Goal: Task Accomplishment & Management: Use online tool/utility

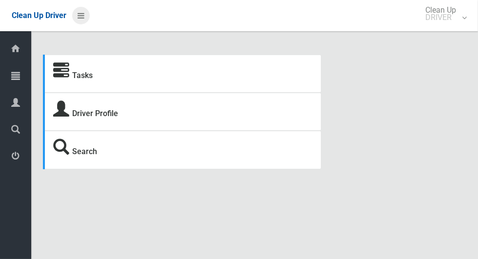
click at [82, 17] on icon at bounding box center [81, 15] width 7 height 17
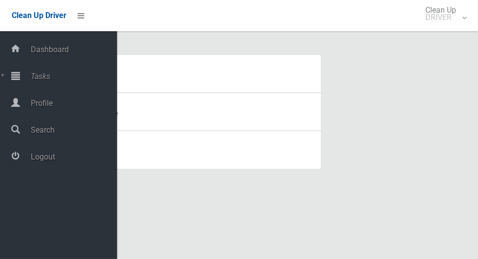
click at [49, 75] on span "Tasks" at bounding box center [72, 76] width 89 height 9
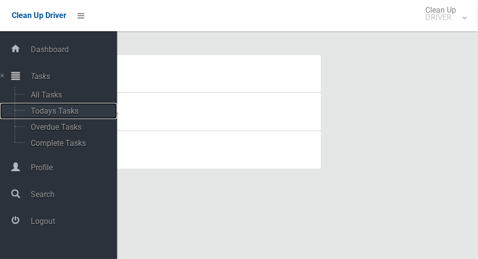
click at [77, 114] on span "Todays Tasks" at bounding box center [68, 110] width 81 height 9
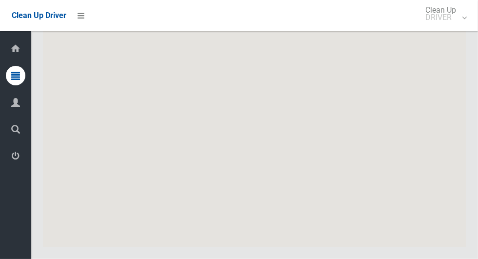
scroll to position [4208, 0]
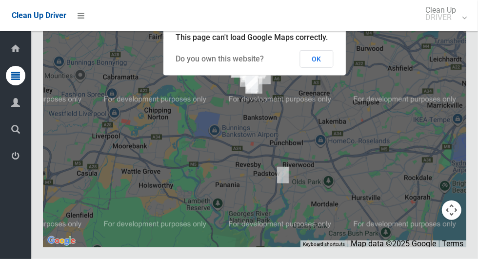
click at [319, 68] on button "OK" at bounding box center [317, 59] width 34 height 18
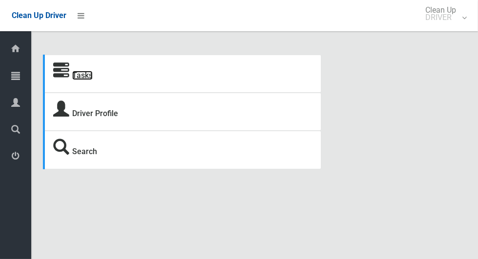
click at [84, 80] on link "Tasks" at bounding box center [82, 75] width 20 height 9
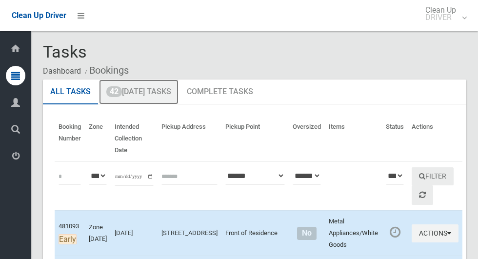
click at [162, 90] on link "42 Today's Tasks" at bounding box center [139, 92] width 80 height 25
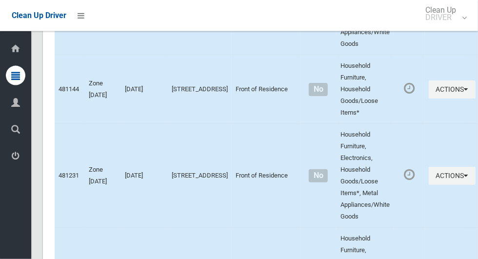
scroll to position [4208, 0]
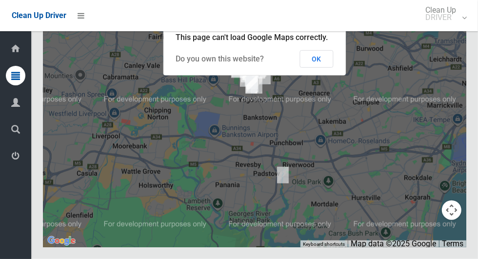
click at [317, 68] on button "OK" at bounding box center [317, 59] width 34 height 18
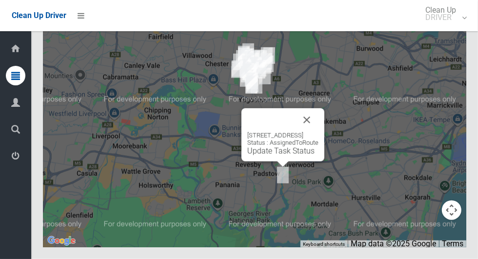
click at [319, 132] on button "Close" at bounding box center [306, 119] width 23 height 23
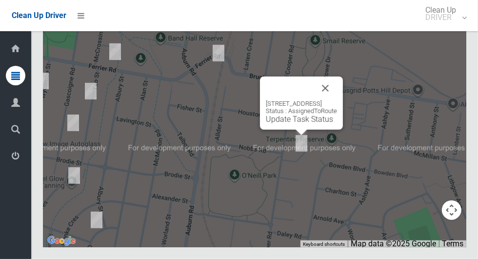
click at [296, 124] on link "Update Task Status" at bounding box center [299, 119] width 67 height 9
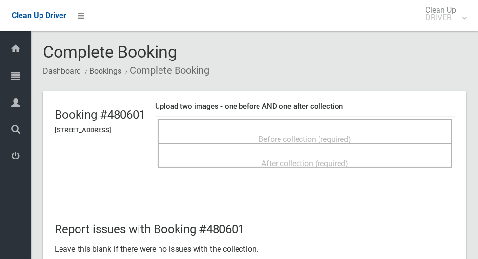
click at [305, 135] on span "Before collection (required)" at bounding box center [305, 139] width 93 height 9
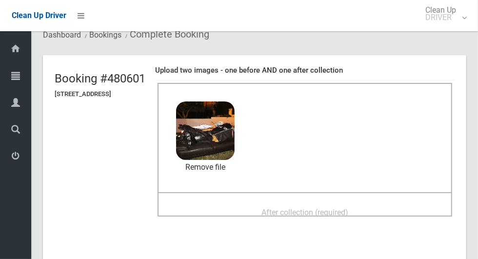
scroll to position [40, 0]
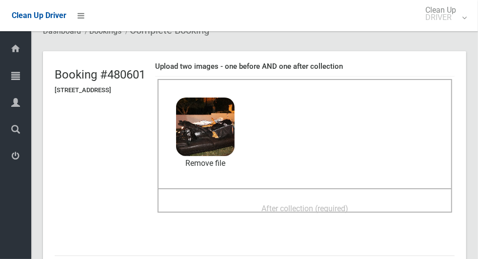
click at [382, 204] on div "After collection (required)" at bounding box center [304, 208] width 273 height 18
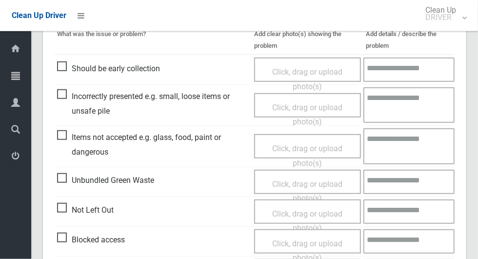
scroll to position [798, 0]
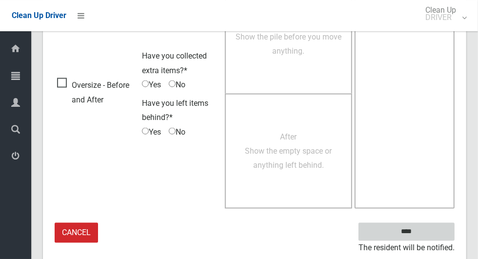
click at [412, 232] on input "****" at bounding box center [407, 232] width 96 height 18
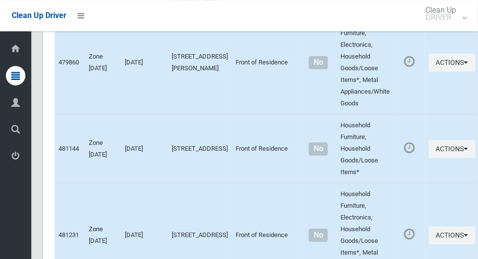
scroll to position [4208, 0]
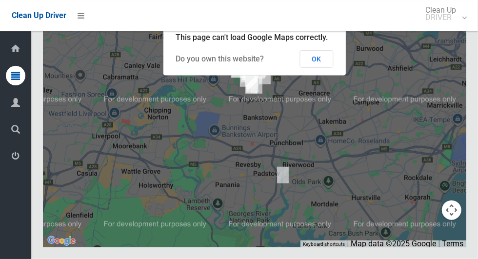
click at [328, 68] on button "OK" at bounding box center [317, 59] width 34 height 18
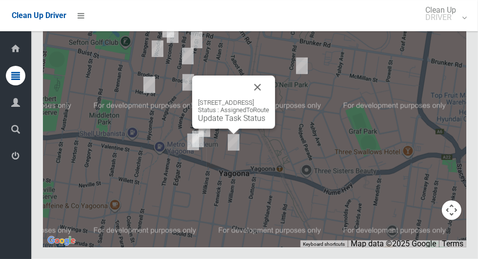
click at [229, 129] on div "53 Worland Street, YAGOONA NSW 2199 Status : AssignedToRoute Update Task Status" at bounding box center [233, 102] width 83 height 53
click at [234, 123] on link "Update Task Status" at bounding box center [231, 118] width 67 height 9
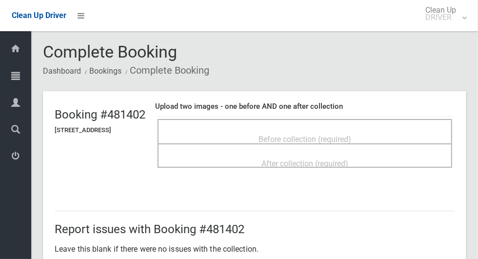
click at [296, 135] on span "Before collection (required)" at bounding box center [305, 139] width 93 height 9
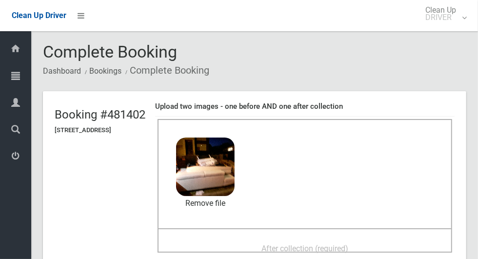
scroll to position [52, 0]
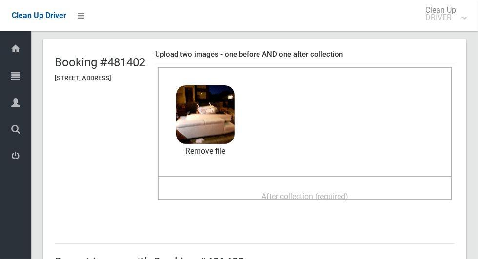
click at [348, 192] on span "After collection (required)" at bounding box center [304, 196] width 87 height 9
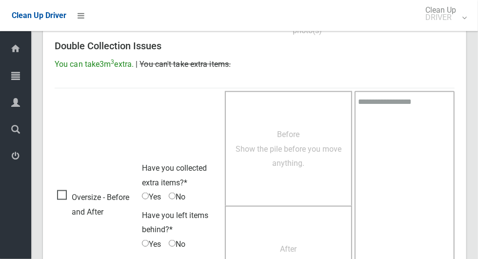
scroll to position [798, 0]
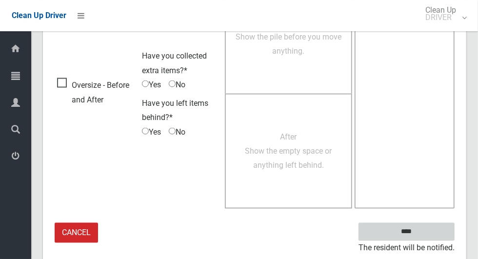
click at [420, 238] on input "****" at bounding box center [407, 232] width 96 height 18
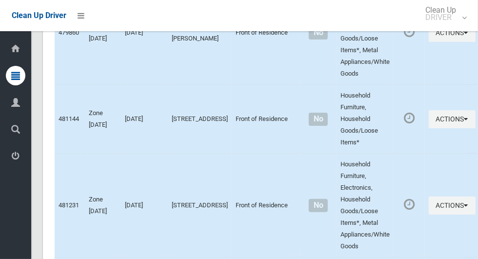
scroll to position [4208, 0]
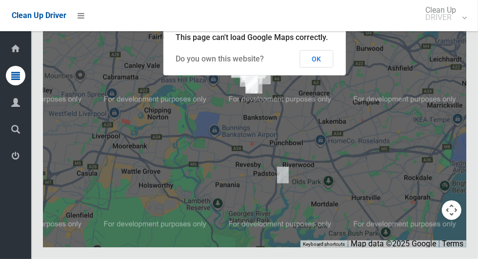
click at [319, 68] on button "OK" at bounding box center [317, 59] width 34 height 18
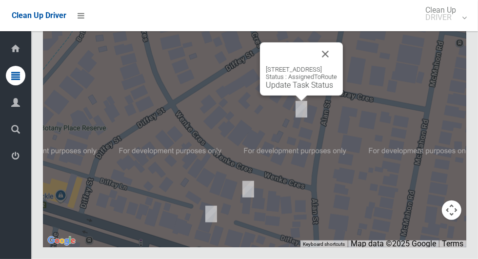
click at [337, 66] on button "Close" at bounding box center [325, 53] width 23 height 23
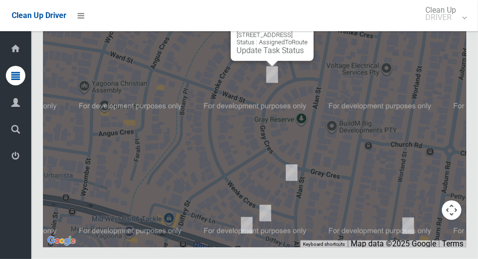
click at [308, 31] on button "Close" at bounding box center [295, 19] width 23 height 23
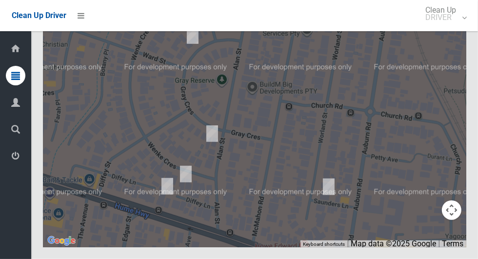
click at [344, 179] on div at bounding box center [254, 125] width 423 height 244
click at [412, 114] on div at bounding box center [254, 125] width 423 height 244
click at [338, 146] on div at bounding box center [254, 125] width 423 height 244
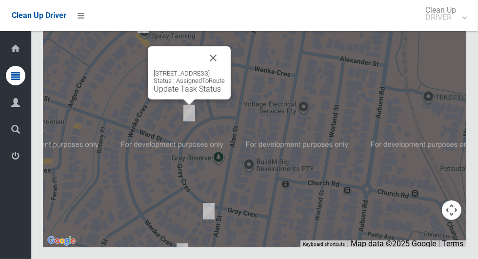
click at [225, 70] on button "Close" at bounding box center [212, 57] width 23 height 23
click at [190, 100] on div "1/14 Gray Crescent, YAGOONA NSW 2199 Status : AssignedToRoute Update Task Status" at bounding box center [189, 72] width 83 height 53
click at [189, 94] on link "Update Task Status" at bounding box center [187, 88] width 67 height 9
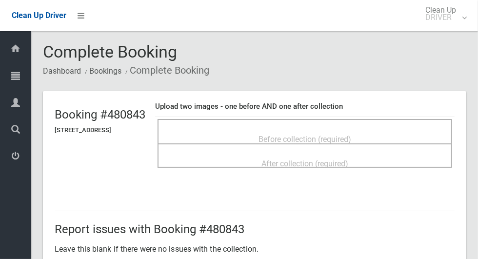
click at [319, 136] on span "Before collection (required)" at bounding box center [305, 139] width 93 height 9
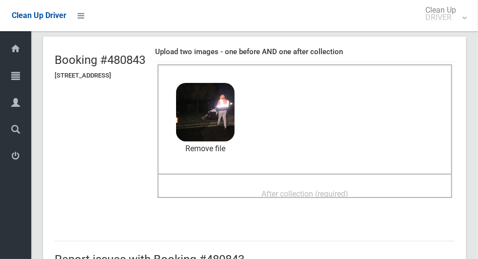
scroll to position [52, 0]
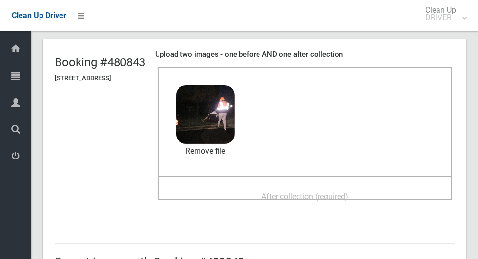
click at [302, 192] on span "After collection (required)" at bounding box center [304, 196] width 87 height 9
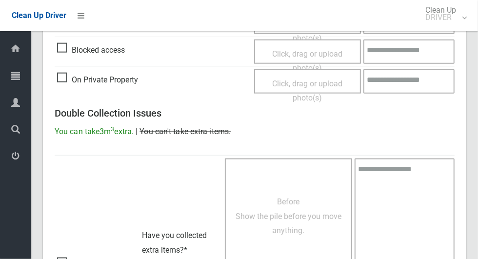
scroll to position [798, 0]
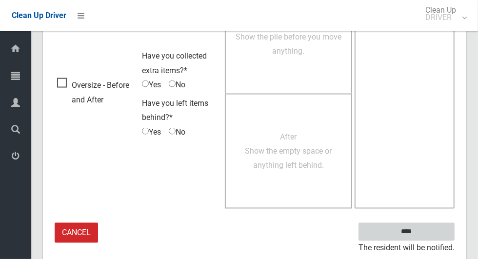
click at [423, 237] on input "****" at bounding box center [407, 232] width 96 height 18
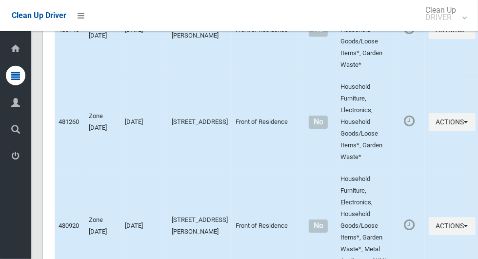
scroll to position [4208, 0]
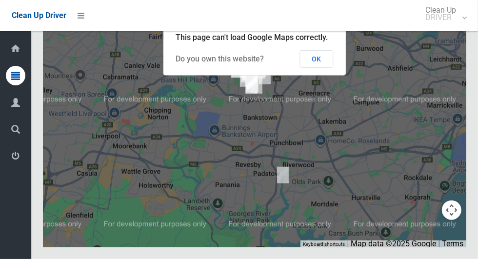
click at [318, 68] on button "OK" at bounding box center [317, 59] width 34 height 18
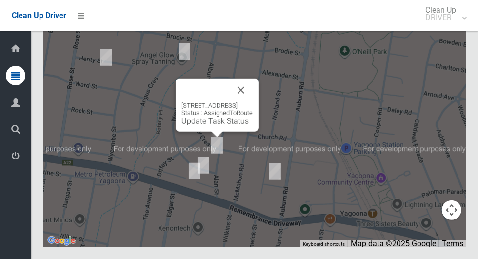
click at [217, 132] on div "42 Gray Crescent, YAGOONA NSW 2199 Status : AssignedToRoute Update Task Status" at bounding box center [217, 105] width 83 height 53
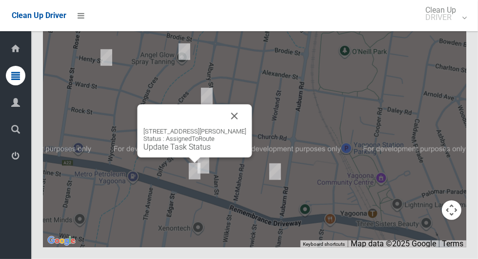
click at [238, 128] on button "Close" at bounding box center [234, 115] width 23 height 23
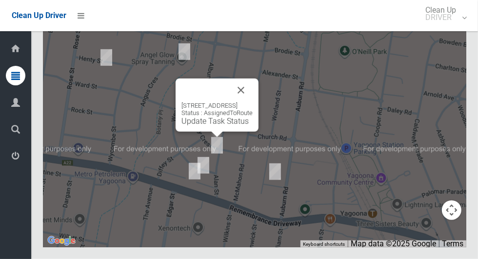
click at [220, 126] on link "Update Task Status" at bounding box center [214, 121] width 67 height 9
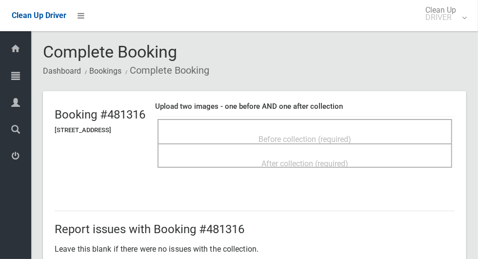
click at [302, 137] on span "Before collection (required)" at bounding box center [305, 139] width 93 height 9
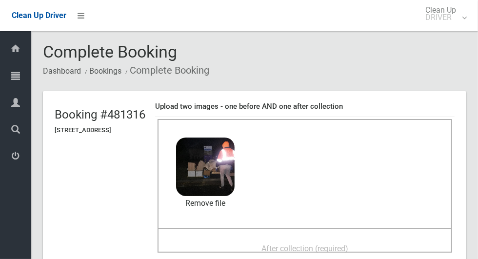
scroll to position [16, 0]
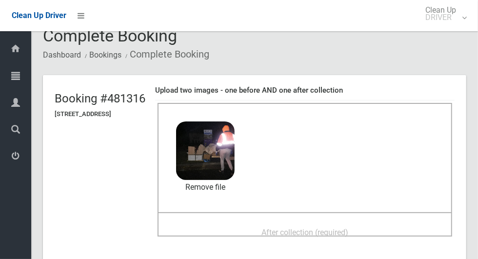
click at [372, 223] on div "After collection (required)" at bounding box center [304, 232] width 273 height 18
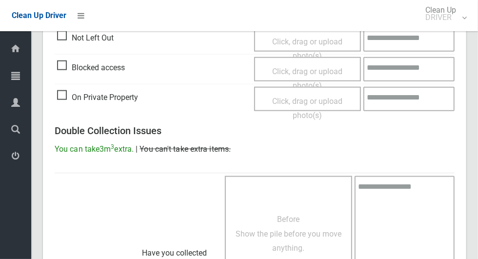
scroll to position [798, 0]
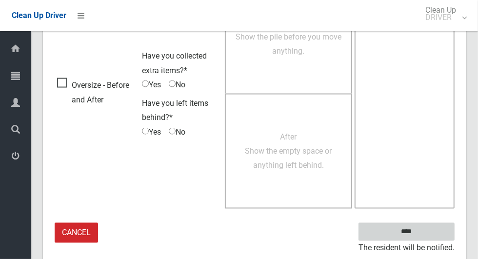
click at [428, 234] on input "****" at bounding box center [407, 232] width 96 height 18
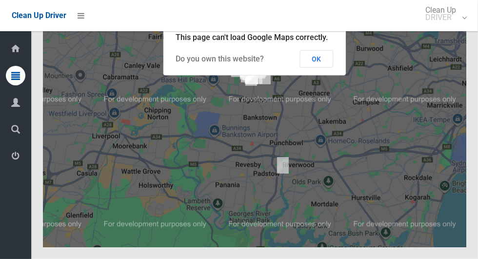
scroll to position [4208, 0]
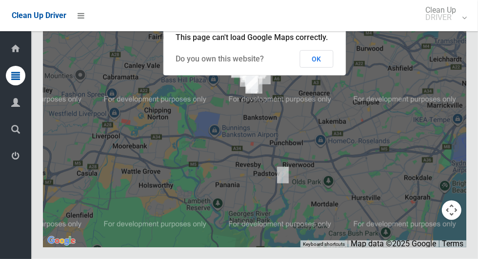
click at [328, 68] on button "OK" at bounding box center [317, 59] width 34 height 18
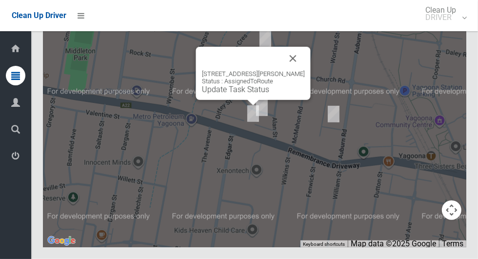
click at [305, 70] on button "Close" at bounding box center [292, 58] width 23 height 23
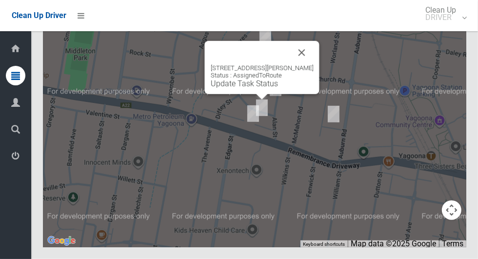
click at [258, 94] on div "[STREET_ADDRESS][PERSON_NAME] Status : AssignedToRoute Update Task Status" at bounding box center [262, 67] width 115 height 53
click at [261, 94] on div "[STREET_ADDRESS][PERSON_NAME] Status : AssignedToRoute Update Task Status" at bounding box center [262, 67] width 115 height 53
click at [261, 88] on link "Update Task Status" at bounding box center [244, 83] width 67 height 9
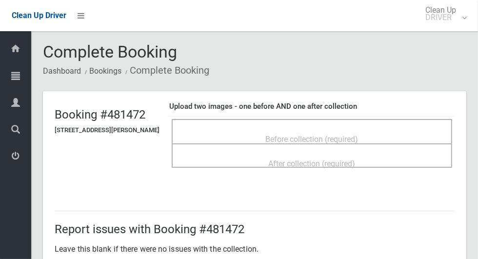
click at [358, 137] on span "Before collection (required)" at bounding box center [312, 139] width 93 height 9
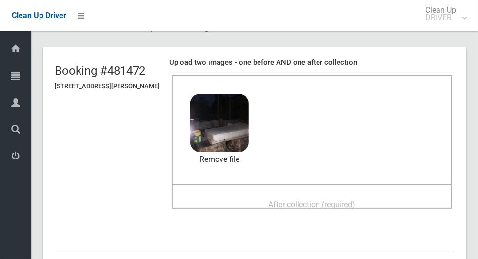
scroll to position [49, 0]
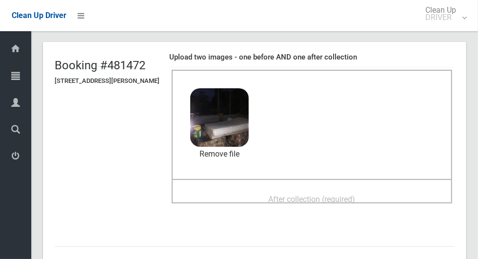
click at [377, 191] on div "After collection (required)" at bounding box center [311, 199] width 259 height 18
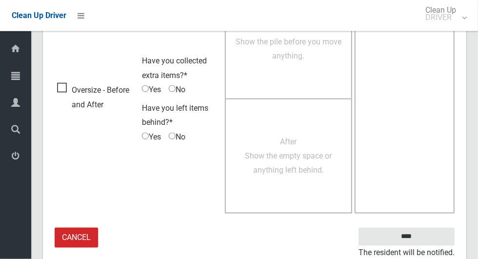
scroll to position [798, 0]
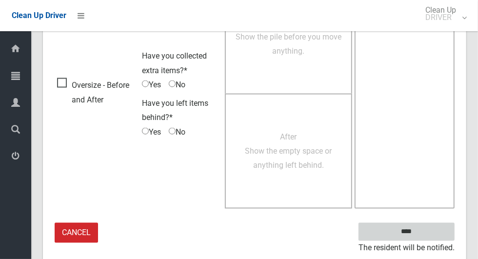
click at [411, 232] on input "****" at bounding box center [407, 232] width 96 height 18
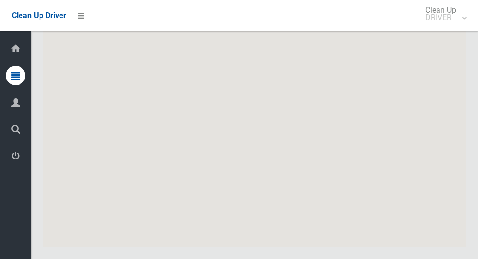
scroll to position [4208, 0]
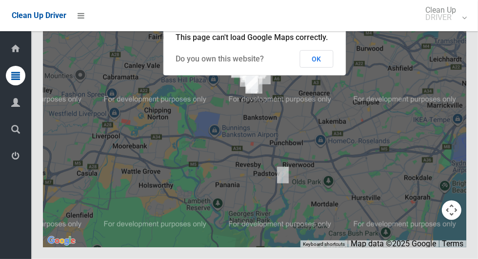
click at [326, 68] on button "OK" at bounding box center [317, 59] width 34 height 18
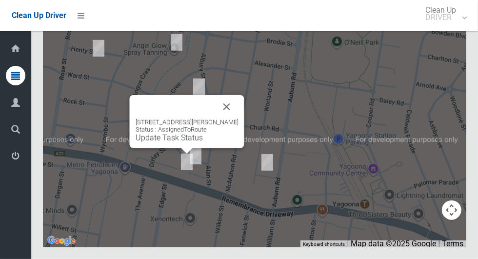
click at [189, 148] on div "[STREET_ADDRESS][PERSON_NAME] Status : AssignedToRoute Update Task Status" at bounding box center [187, 121] width 115 height 53
click at [196, 142] on link "Update Task Status" at bounding box center [169, 137] width 67 height 9
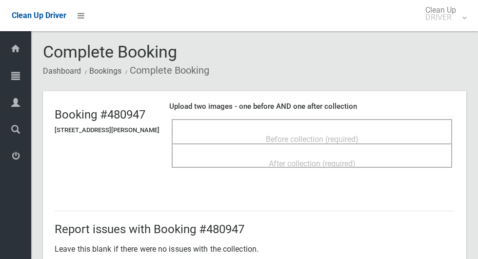
click at [283, 135] on span "Before collection (required)" at bounding box center [312, 139] width 93 height 9
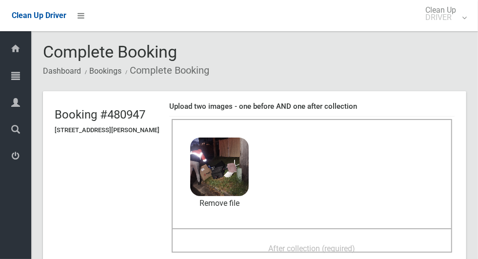
click at [311, 222] on div "Before collection (required) 2.5 MB 2025-09-0205.49.578151191175579759165.jpg C…" at bounding box center [312, 173] width 280 height 109
click at [385, 241] on div "After collection (required)" at bounding box center [311, 248] width 259 height 18
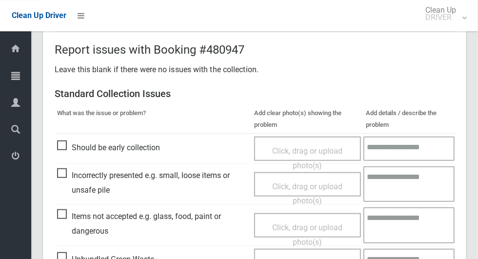
scroll to position [798, 0]
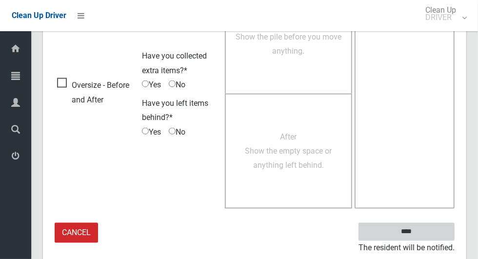
click at [411, 227] on input "****" at bounding box center [407, 232] width 96 height 18
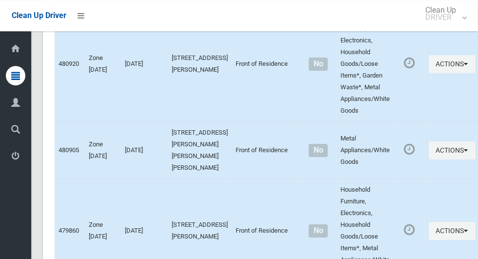
scroll to position [4208, 0]
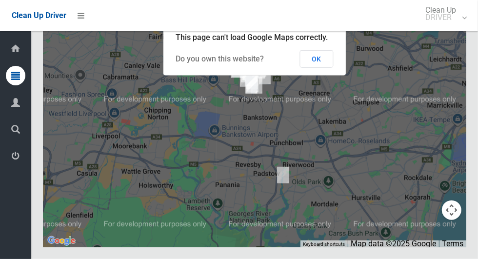
click at [321, 68] on button "OK" at bounding box center [317, 59] width 34 height 18
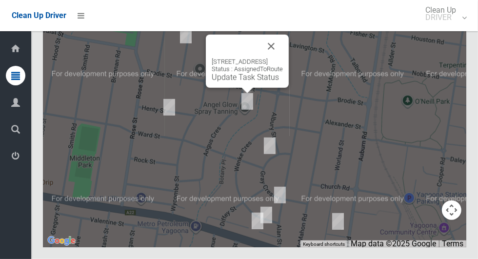
click at [283, 58] on button "Close" at bounding box center [270, 46] width 23 height 23
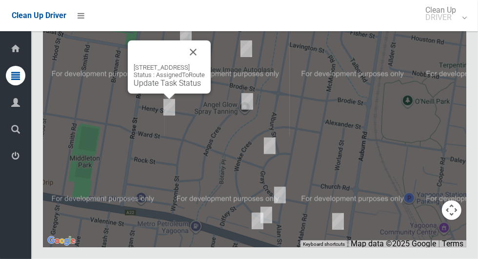
click at [205, 64] on button "Close" at bounding box center [192, 51] width 23 height 23
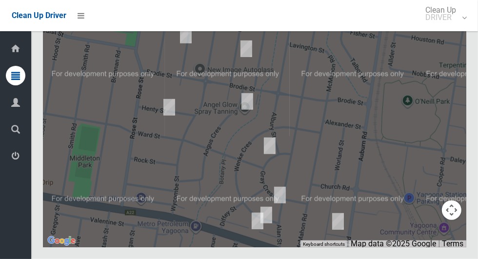
click at [339, 159] on div at bounding box center [254, 125] width 423 height 244
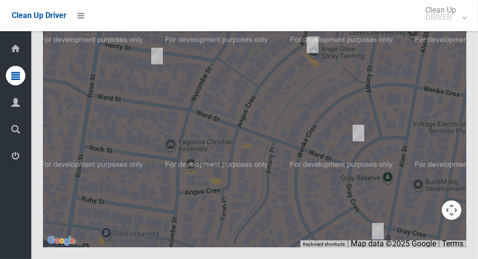
click at [303, 177] on div at bounding box center [254, 125] width 423 height 244
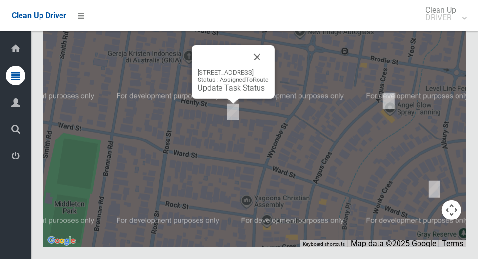
click at [233, 99] on div "[STREET_ADDRESS] Status : AssignedToRoute Update Task Status" at bounding box center [233, 71] width 83 height 53
click at [234, 99] on div "[STREET_ADDRESS] Status : AssignedToRoute Update Task Status" at bounding box center [233, 71] width 83 height 53
click at [223, 93] on link "Update Task Status" at bounding box center [231, 87] width 67 height 9
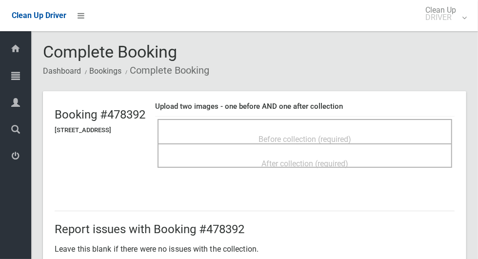
click at [301, 135] on span "Before collection (required)" at bounding box center [305, 139] width 93 height 9
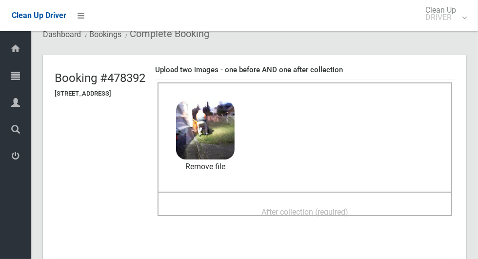
scroll to position [51, 0]
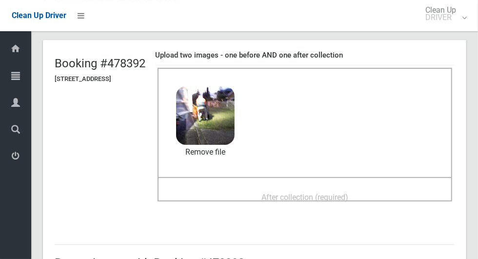
click at [319, 195] on span "After collection (required)" at bounding box center [304, 197] width 87 height 9
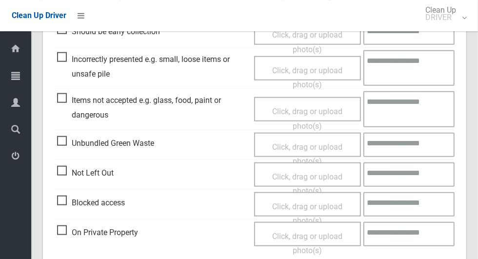
scroll to position [798, 0]
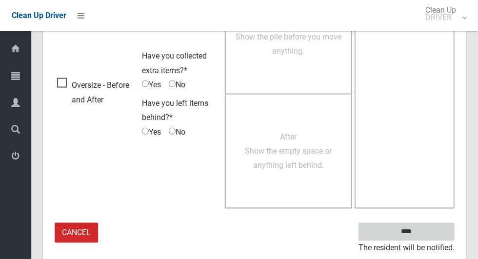
click at [423, 237] on input "****" at bounding box center [407, 232] width 96 height 18
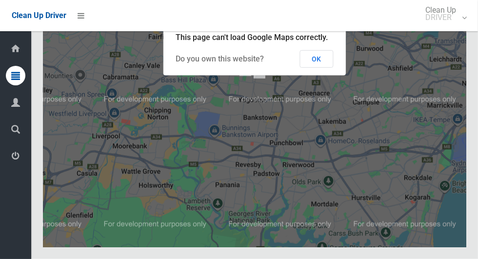
scroll to position [4208, 0]
click at [328, 68] on button "OK" at bounding box center [317, 59] width 34 height 18
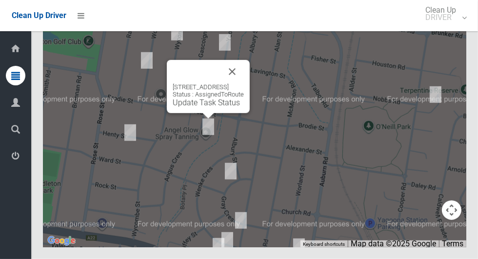
click at [244, 83] on button "Close" at bounding box center [231, 71] width 23 height 23
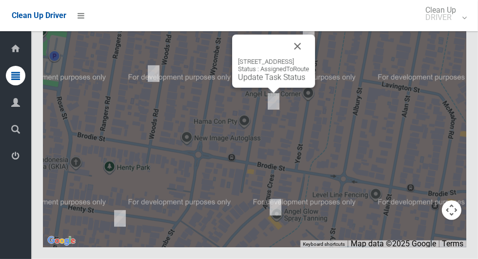
click at [309, 58] on button "Close" at bounding box center [297, 46] width 23 height 23
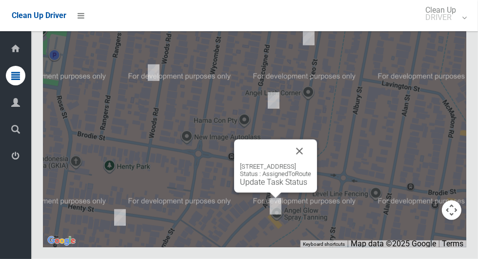
click at [262, 187] on link "Update Task Status" at bounding box center [273, 182] width 67 height 9
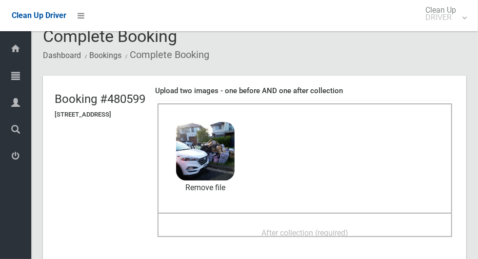
scroll to position [40, 0]
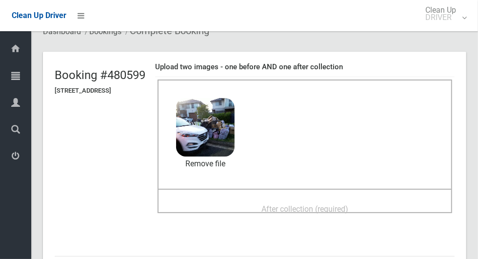
click at [380, 201] on div "After collection (required)" at bounding box center [304, 208] width 273 height 18
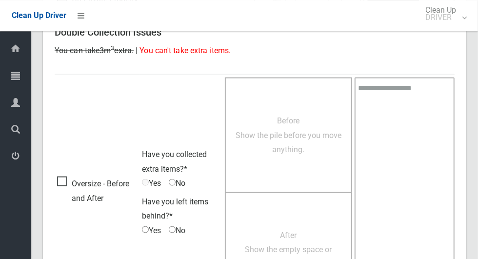
scroll to position [798, 0]
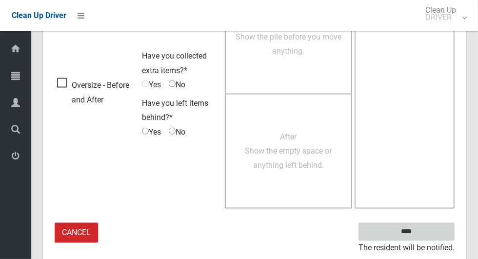
click at [423, 237] on input "****" at bounding box center [407, 232] width 96 height 18
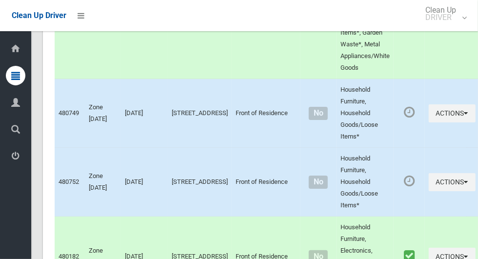
scroll to position [4208, 0]
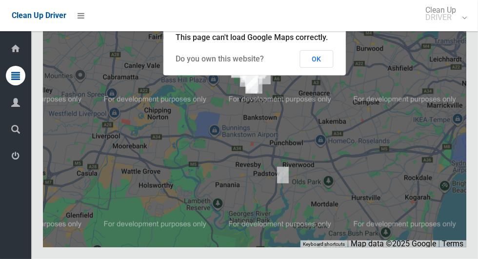
click at [325, 68] on button "OK" at bounding box center [317, 59] width 34 height 18
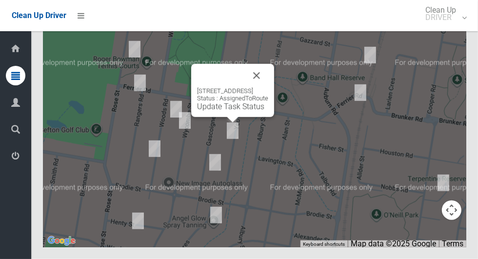
click at [268, 87] on button "Close" at bounding box center [256, 75] width 23 height 23
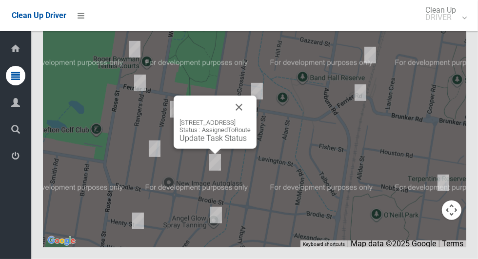
click at [251, 119] on button "Close" at bounding box center [238, 107] width 23 height 23
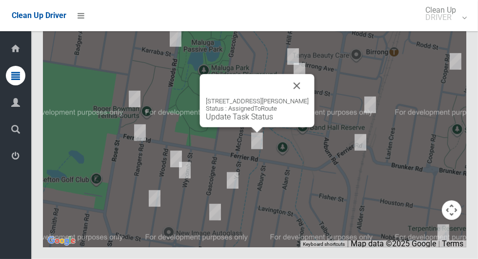
click at [292, 98] on button "Close" at bounding box center [296, 85] width 23 height 23
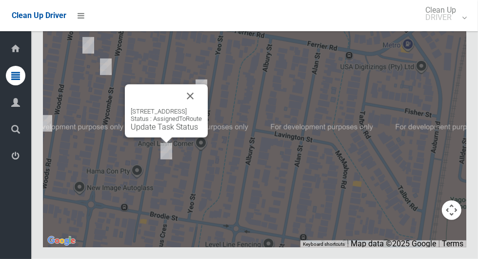
click at [202, 108] on button "Close" at bounding box center [190, 95] width 23 height 23
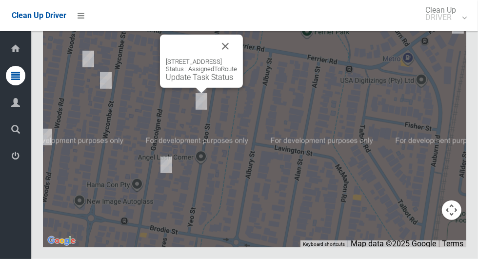
click at [212, 82] on link "Update Task Status" at bounding box center [199, 77] width 67 height 9
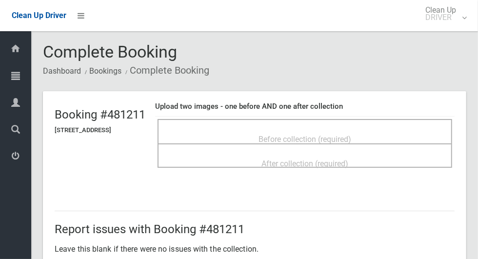
click at [373, 134] on div "Before collection (required)" at bounding box center [304, 139] width 273 height 18
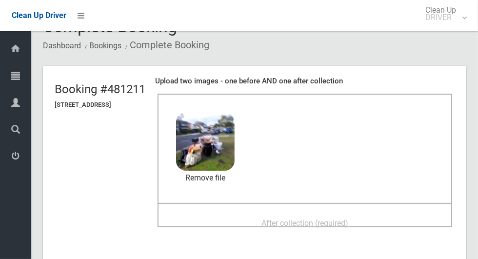
scroll to position [26, 0]
click at [378, 213] on div "After collection (required)" at bounding box center [304, 222] width 273 height 18
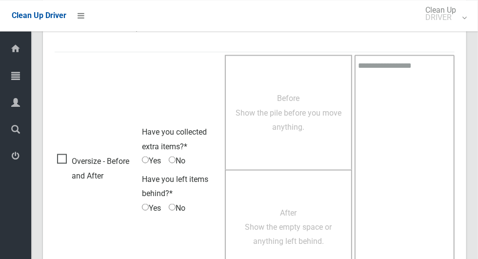
scroll to position [798, 0]
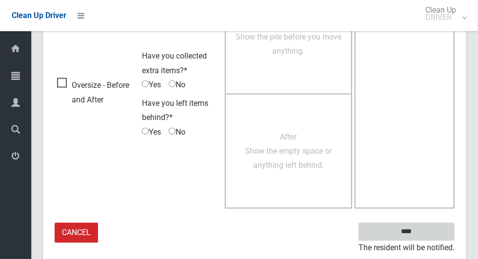
click at [413, 229] on input "****" at bounding box center [407, 232] width 96 height 18
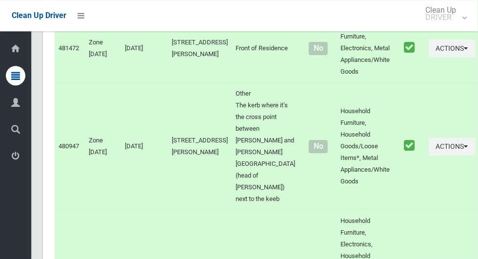
scroll to position [4208, 0]
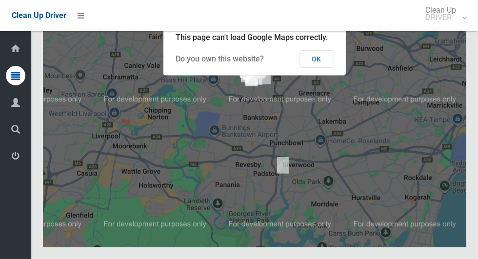
click at [328, 68] on button "OK" at bounding box center [317, 59] width 34 height 18
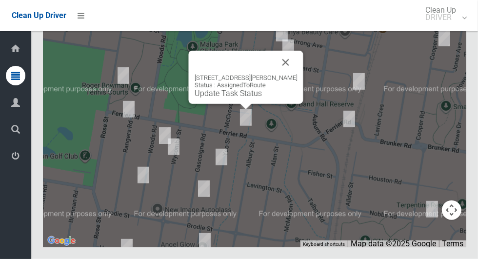
click at [287, 74] on button "Close" at bounding box center [285, 62] width 23 height 23
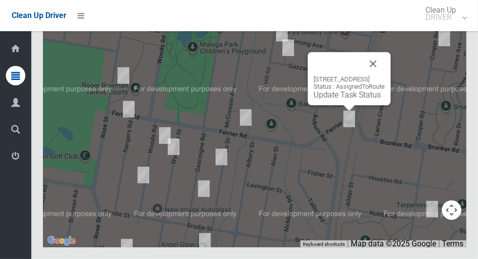
click at [385, 76] on button "Close" at bounding box center [372, 63] width 23 height 23
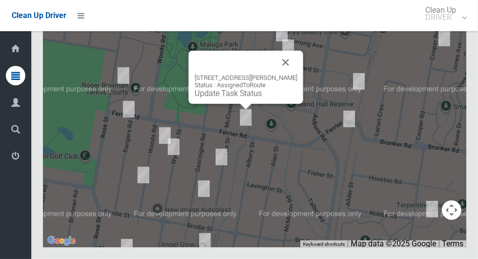
click at [251, 98] on link "Update Task Status" at bounding box center [228, 93] width 67 height 9
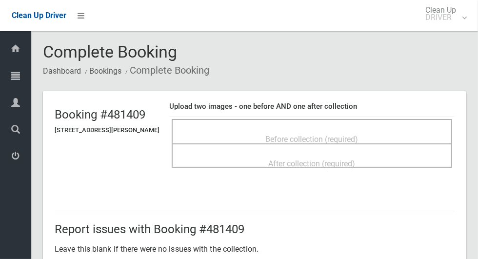
click at [296, 140] on span "Before collection (required)" at bounding box center [312, 139] width 93 height 9
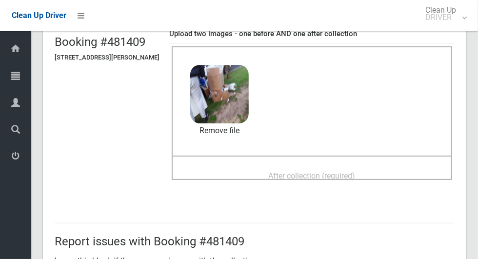
scroll to position [74, 0]
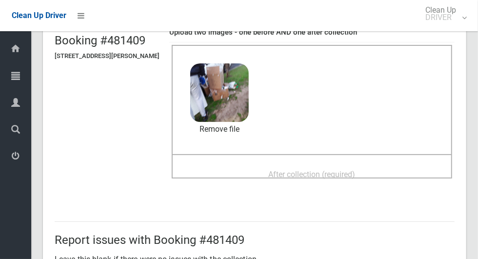
click at [356, 177] on span "After collection (required)" at bounding box center [312, 174] width 87 height 9
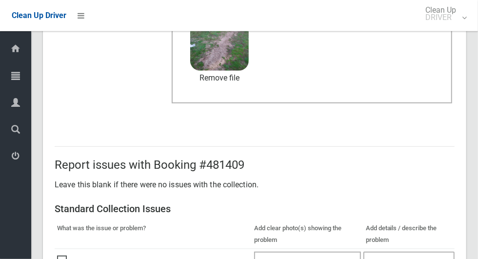
scroll to position [798, 0]
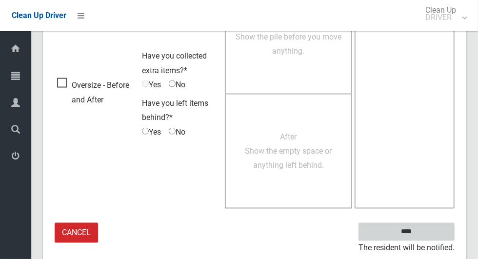
click at [423, 232] on input "****" at bounding box center [407, 232] width 96 height 18
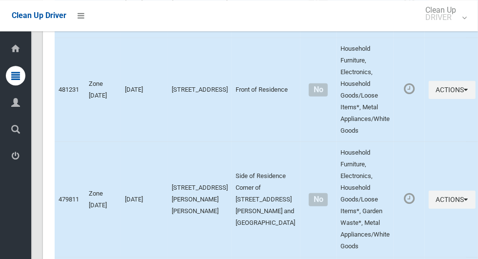
scroll to position [4208, 0]
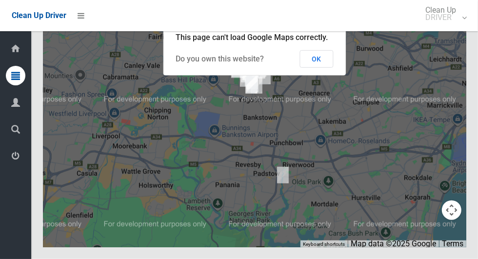
click at [317, 68] on button "OK" at bounding box center [317, 59] width 34 height 18
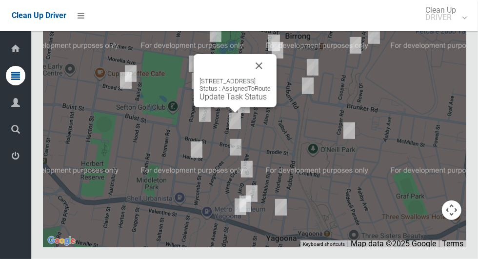
click at [271, 78] on button "Close" at bounding box center [258, 65] width 23 height 23
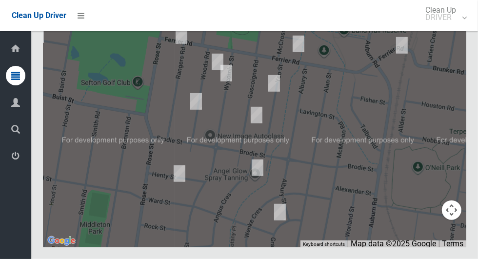
scroll to position [4206, 0]
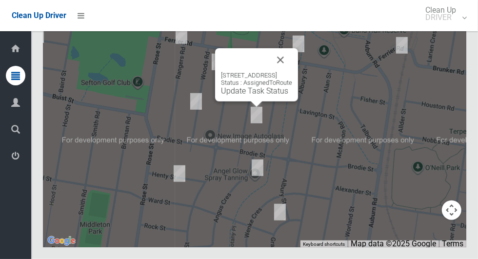
click at [256, 101] on div "159 Gascoigne Road, YAGOONA NSW 2199 Status : AssignedToRoute Update Task Status" at bounding box center [256, 74] width 83 height 53
click at [253, 96] on link "Update Task Status" at bounding box center [254, 90] width 67 height 9
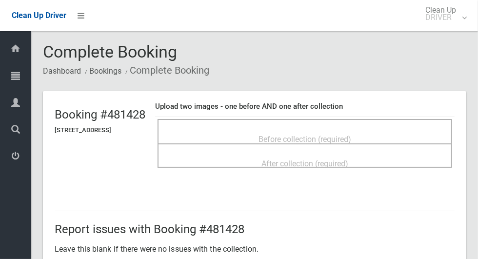
click at [334, 135] on span "Before collection (required)" at bounding box center [305, 139] width 93 height 9
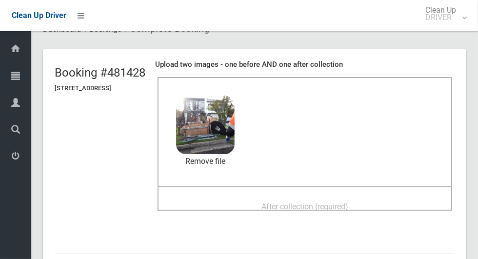
scroll to position [54, 0]
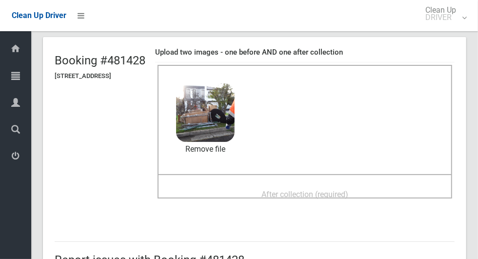
click at [387, 189] on div "After collection (required)" at bounding box center [304, 194] width 273 height 18
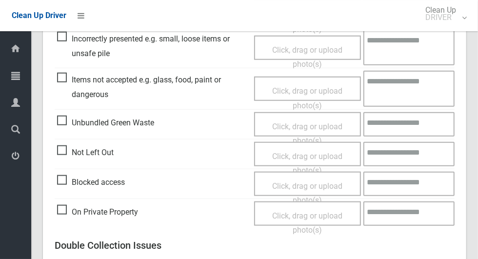
scroll to position [798, 0]
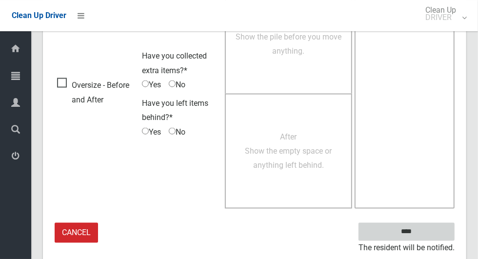
click at [425, 231] on input "****" at bounding box center [407, 232] width 96 height 18
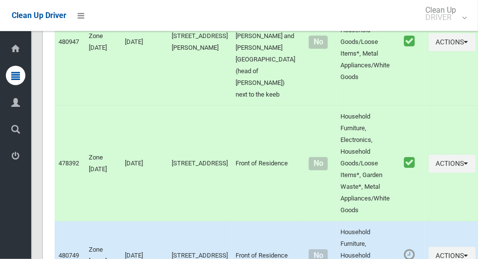
scroll to position [4208, 0]
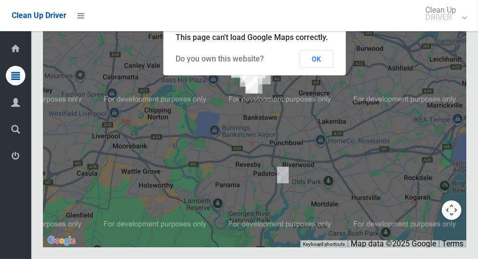
click at [314, 68] on button "OK" at bounding box center [317, 59] width 34 height 18
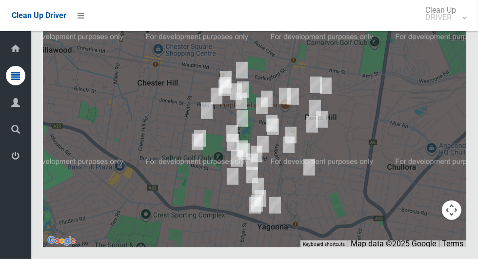
click at [420, 129] on div at bounding box center [254, 125] width 423 height 244
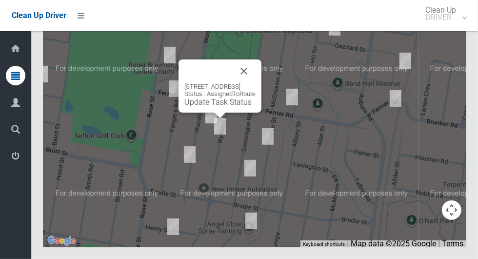
click at [221, 107] on link "Update Task Status" at bounding box center [217, 102] width 67 height 9
click at [256, 83] on button "Close" at bounding box center [243, 71] width 23 height 23
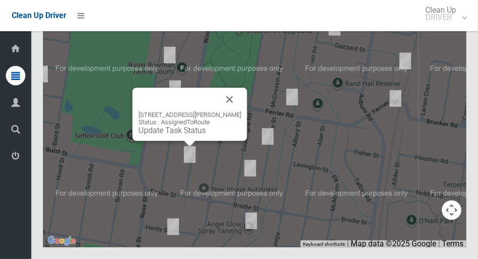
click at [237, 111] on button "Close" at bounding box center [229, 99] width 23 height 23
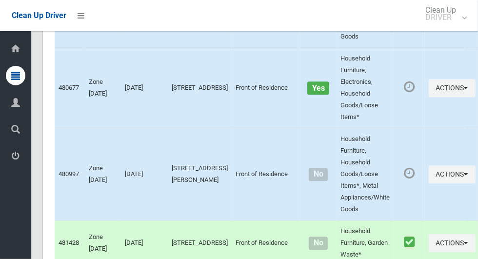
scroll to position [3084, 0]
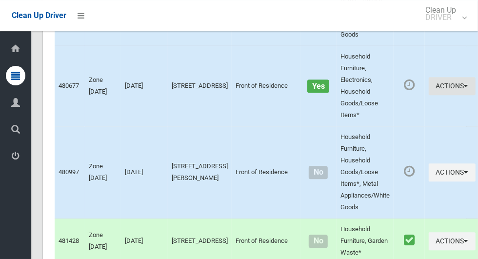
click at [464, 89] on icon "button" at bounding box center [466, 85] width 4 height 7
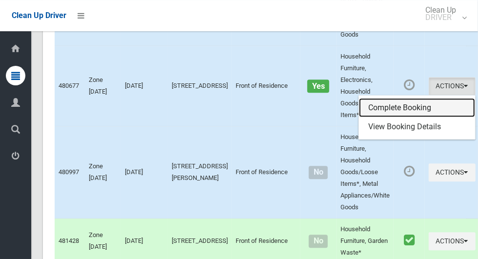
click at [406, 118] on link "Complete Booking" at bounding box center [417, 108] width 116 height 20
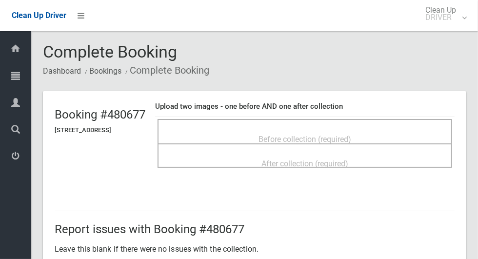
click at [398, 133] on div "Before collection (required)" at bounding box center [304, 139] width 273 height 18
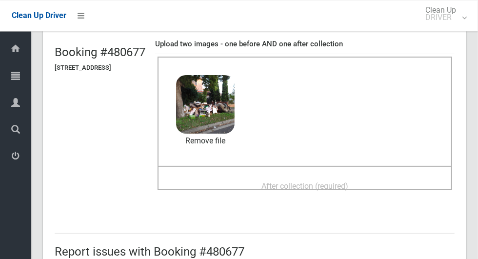
scroll to position [60, 0]
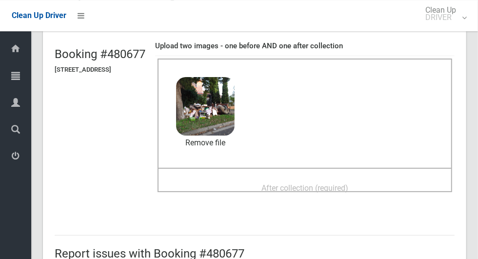
click at [348, 183] on span "After collection (required)" at bounding box center [304, 187] width 87 height 9
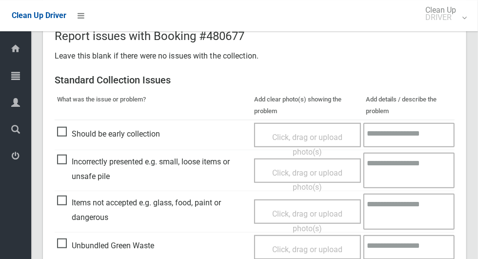
scroll to position [798, 0]
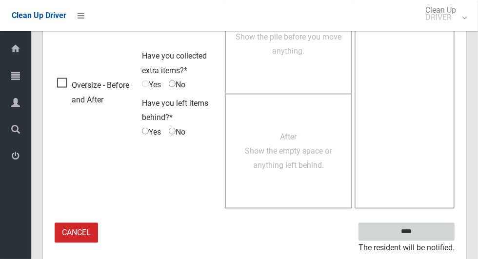
click at [423, 236] on input "****" at bounding box center [407, 232] width 96 height 18
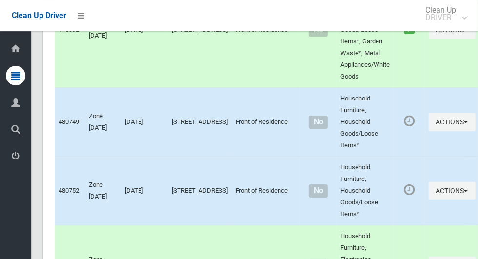
scroll to position [4208, 0]
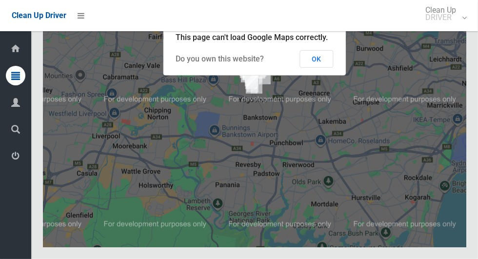
click at [328, 68] on button "OK" at bounding box center [317, 59] width 34 height 18
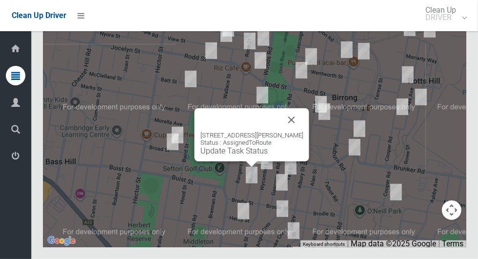
click at [297, 132] on button "Close" at bounding box center [291, 119] width 23 height 23
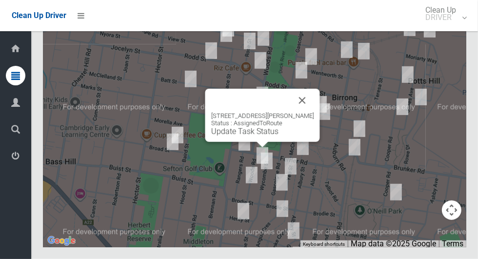
click at [312, 112] on button "Close" at bounding box center [302, 100] width 23 height 23
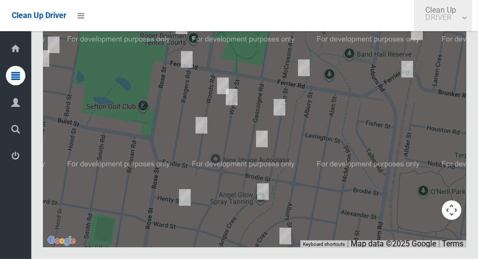
click at [472, 23] on link "Clean Up DRIVER" at bounding box center [443, 15] width 58 height 31
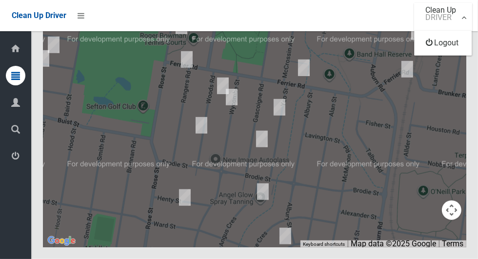
click at [221, 107] on div at bounding box center [239, 129] width 478 height 259
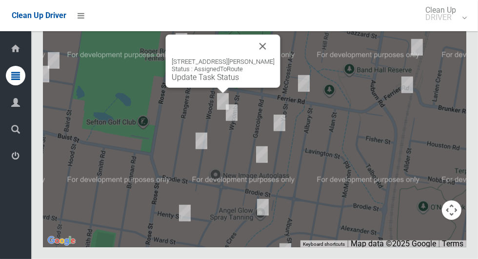
click at [266, 58] on button "Close" at bounding box center [262, 46] width 23 height 23
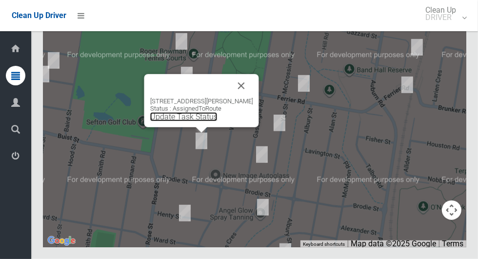
click at [194, 121] on link "Update Task Status" at bounding box center [183, 116] width 67 height 9
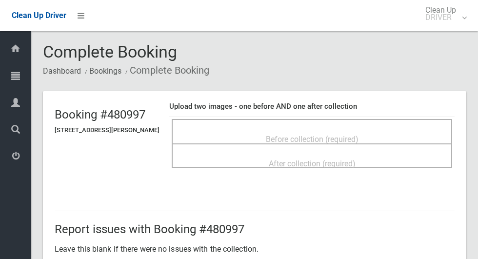
click at [302, 130] on div "Before collection (required)" at bounding box center [311, 139] width 259 height 18
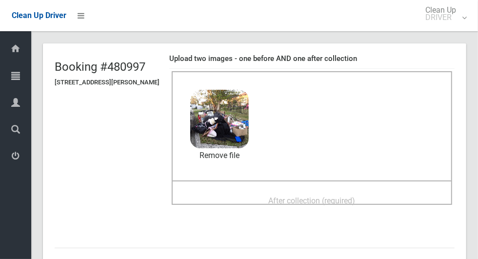
scroll to position [51, 0]
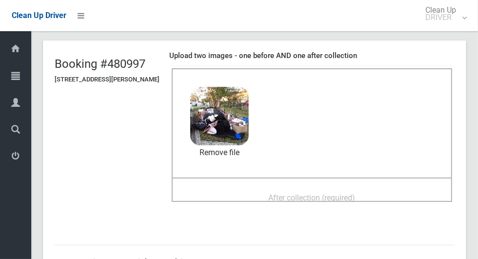
click at [404, 189] on div "After collection (required)" at bounding box center [311, 197] width 259 height 18
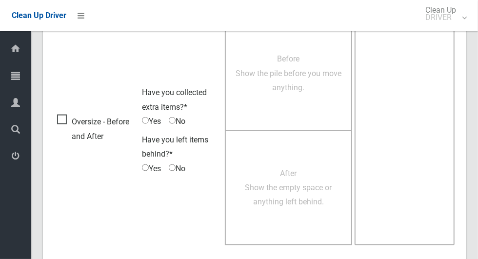
scroll to position [798, 0]
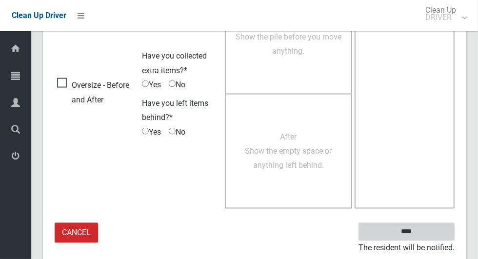
click at [423, 234] on input "****" at bounding box center [407, 232] width 96 height 18
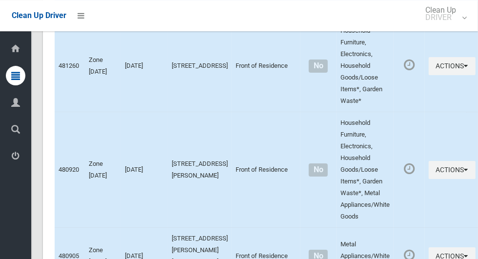
scroll to position [4208, 0]
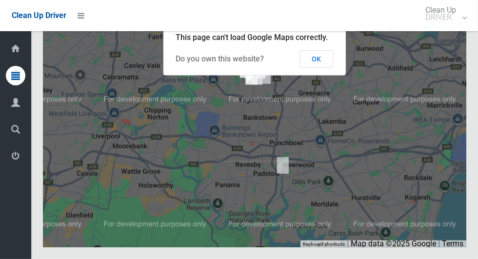
click at [328, 68] on button "OK" at bounding box center [317, 59] width 34 height 18
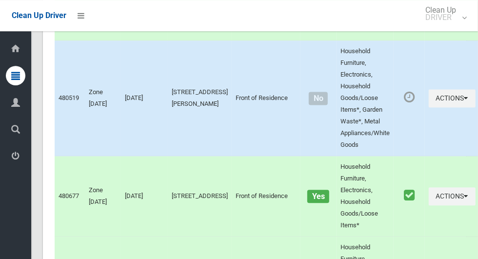
scroll to position [2976, 0]
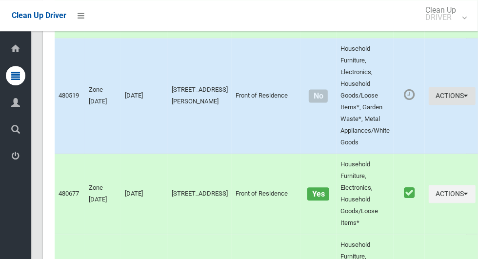
click at [464, 99] on icon "button" at bounding box center [466, 95] width 4 height 7
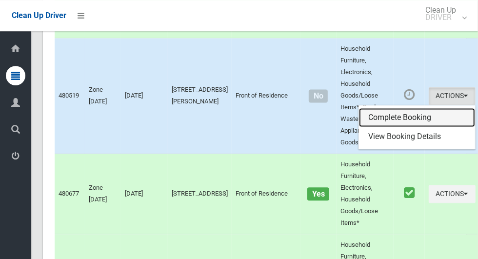
click at [401, 127] on link "Complete Booking" at bounding box center [417, 118] width 116 height 20
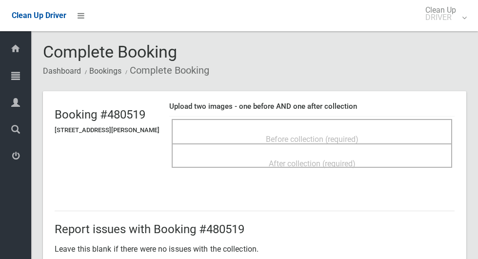
click at [331, 130] on div "Before collection (required)" at bounding box center [311, 139] width 259 height 18
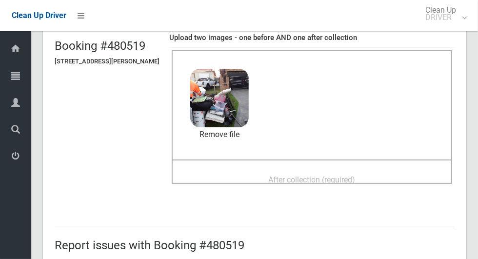
scroll to position [81, 0]
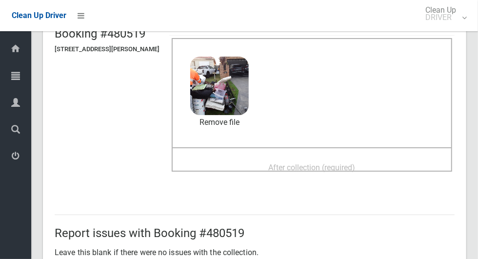
click at [356, 163] on span "After collection (required)" at bounding box center [312, 167] width 87 height 9
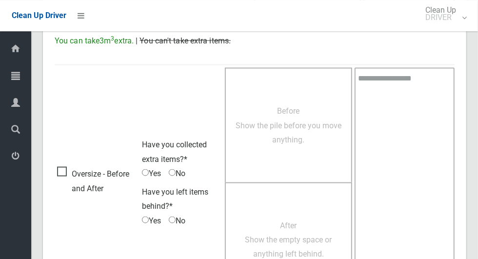
scroll to position [798, 0]
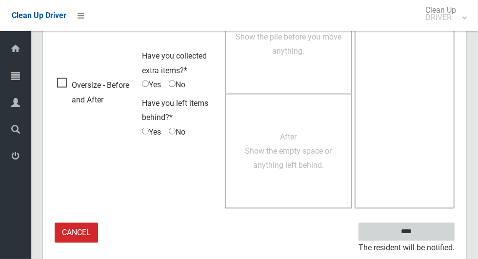
click at [423, 235] on input "****" at bounding box center [407, 232] width 96 height 18
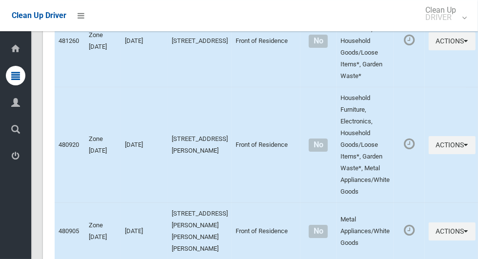
scroll to position [4208, 0]
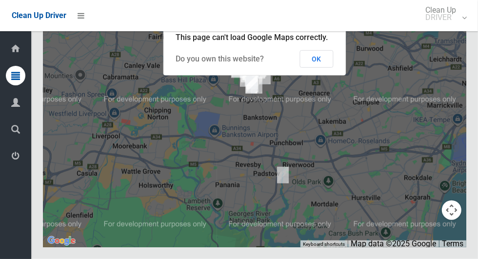
click at [328, 68] on button "OK" at bounding box center [317, 59] width 34 height 18
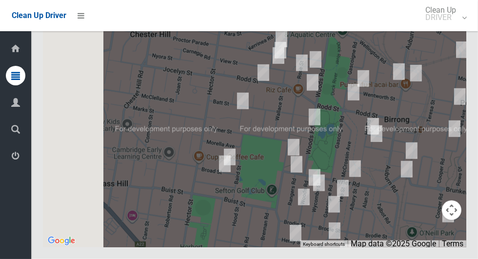
click at [221, 159] on div at bounding box center [254, 125] width 423 height 244
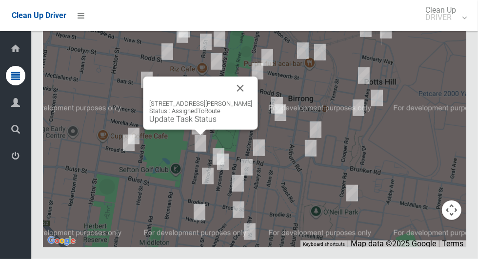
click at [250, 100] on button "Close" at bounding box center [240, 88] width 23 height 23
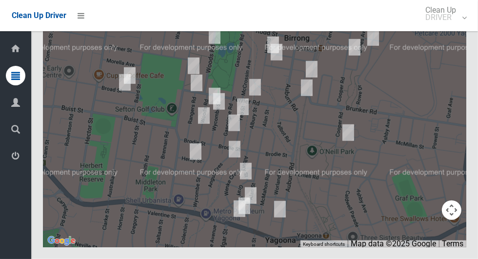
click at [323, 202] on div at bounding box center [254, 125] width 423 height 244
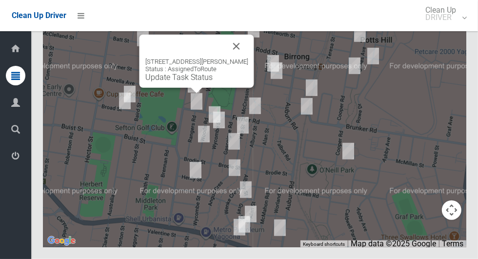
click at [190, 82] on link "Update Task Status" at bounding box center [178, 77] width 67 height 9
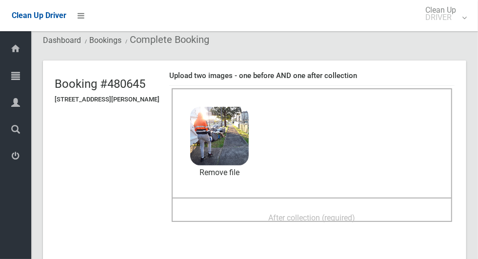
scroll to position [34, 0]
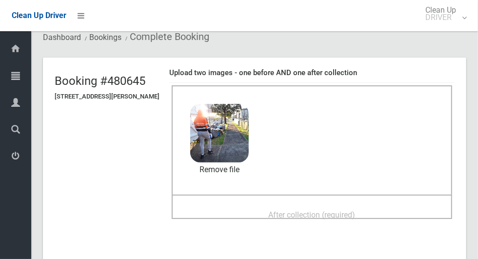
click at [338, 210] on span "After collection (required)" at bounding box center [312, 214] width 87 height 9
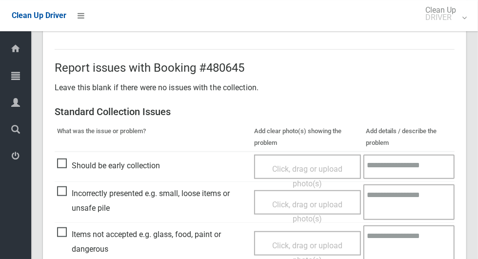
scroll to position [798, 0]
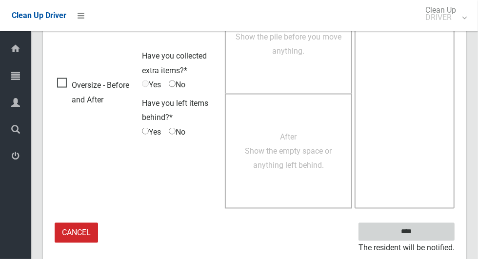
click at [427, 232] on input "****" at bounding box center [407, 232] width 96 height 18
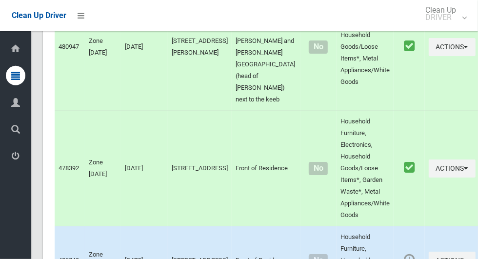
scroll to position [4208, 0]
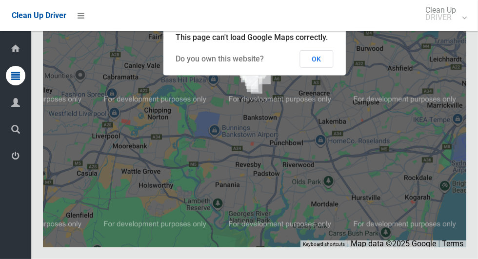
click at [328, 68] on button "OK" at bounding box center [317, 59] width 34 height 18
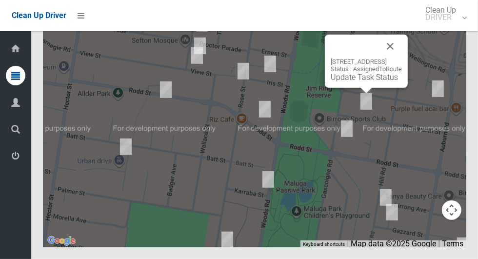
click at [402, 58] on button "Close" at bounding box center [389, 46] width 23 height 23
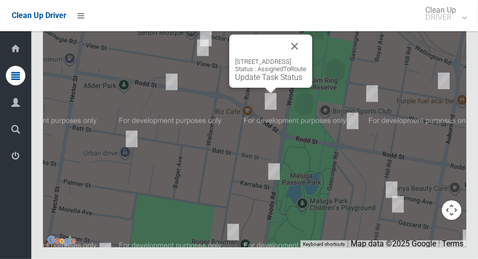
click at [299, 58] on button "Close" at bounding box center [294, 46] width 23 height 23
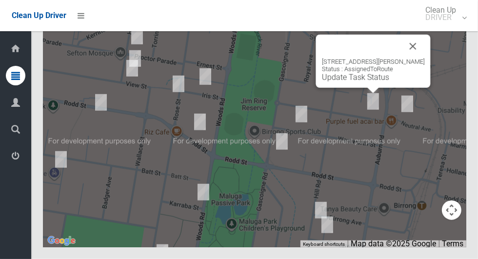
click at [416, 58] on button "Close" at bounding box center [412, 46] width 23 height 23
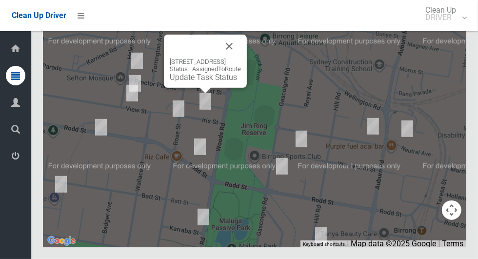
click at [237, 58] on button "Close" at bounding box center [229, 46] width 23 height 23
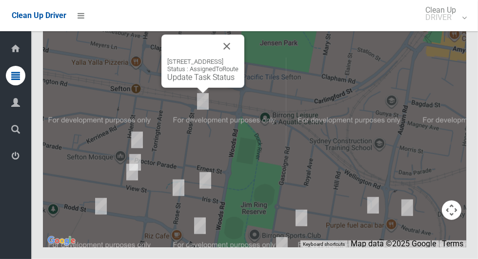
click at [239, 58] on button "Close" at bounding box center [226, 46] width 23 height 23
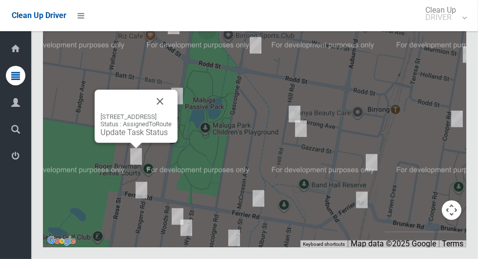
click at [172, 113] on button "Close" at bounding box center [159, 101] width 23 height 23
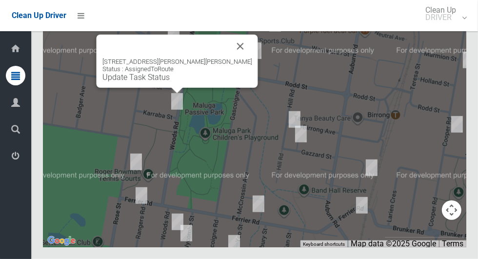
click at [229, 58] on button "Close" at bounding box center [240, 46] width 23 height 23
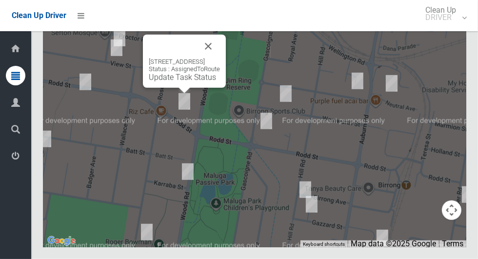
click at [220, 58] on button "Close" at bounding box center [208, 46] width 23 height 23
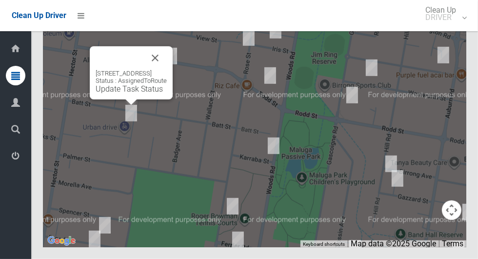
click at [167, 70] on button "Close" at bounding box center [154, 57] width 23 height 23
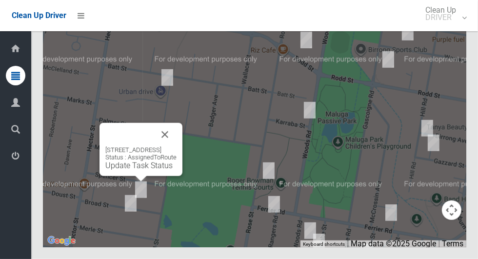
click at [177, 146] on button "Close" at bounding box center [164, 134] width 23 height 23
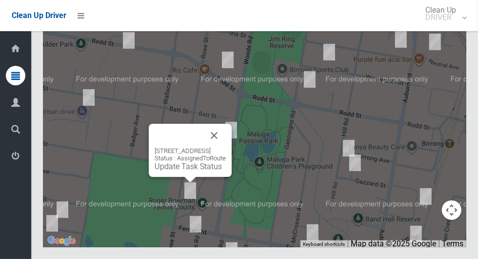
click at [226, 147] on button "Close" at bounding box center [213, 135] width 23 height 23
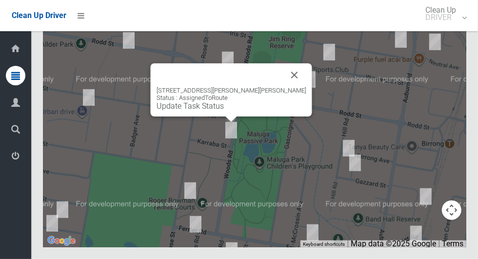
click at [283, 87] on button "Close" at bounding box center [294, 74] width 23 height 23
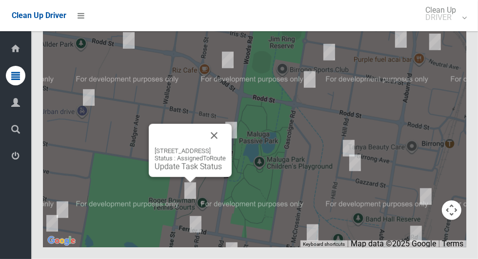
click at [192, 177] on div "109 Rose Street, SEFTON NSW 2162 Status : AssignedToRoute Update Task Status" at bounding box center [190, 150] width 83 height 53
click at [186, 171] on link "Update Task Status" at bounding box center [188, 166] width 67 height 9
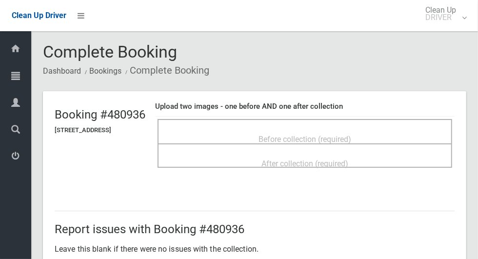
click at [248, 134] on div "Before collection (required)" at bounding box center [304, 139] width 273 height 18
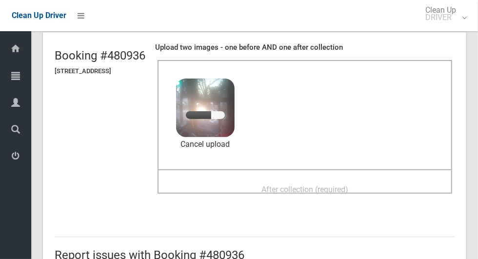
scroll to position [58, 0]
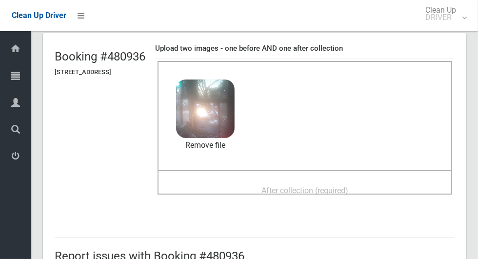
click at [348, 186] on span "After collection (required)" at bounding box center [304, 190] width 87 height 9
click at [336, 186] on span "After collection (required)" at bounding box center [304, 190] width 87 height 9
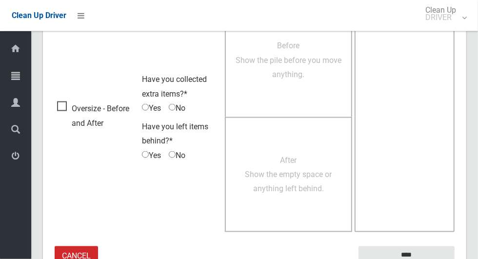
scroll to position [798, 0]
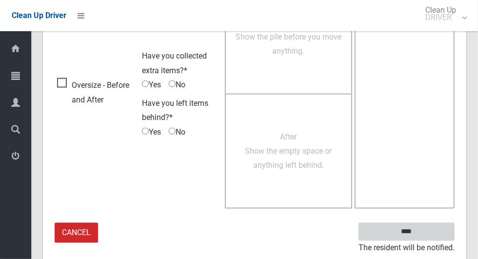
click at [423, 238] on input "****" at bounding box center [407, 232] width 96 height 18
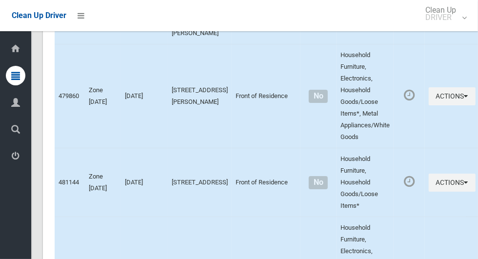
scroll to position [4208, 0]
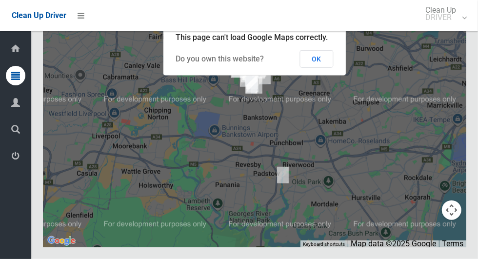
click at [328, 68] on button "OK" at bounding box center [317, 59] width 34 height 18
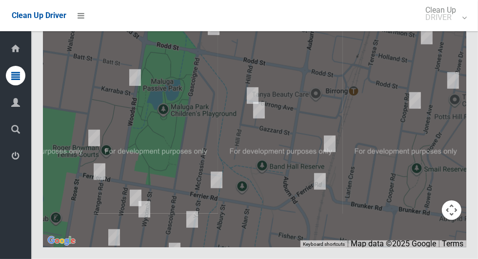
scroll to position [4203, 0]
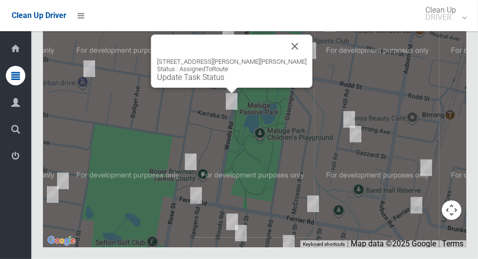
click at [283, 58] on button "Close" at bounding box center [294, 46] width 23 height 23
click at [224, 82] on link "Update Task Status" at bounding box center [190, 77] width 67 height 9
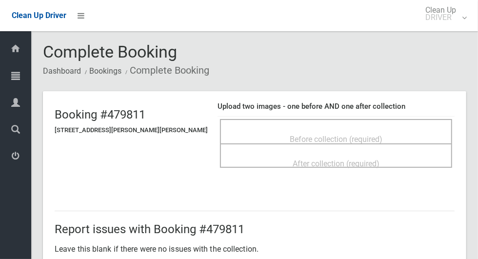
click at [358, 135] on span "Before collection (required)" at bounding box center [336, 139] width 93 height 9
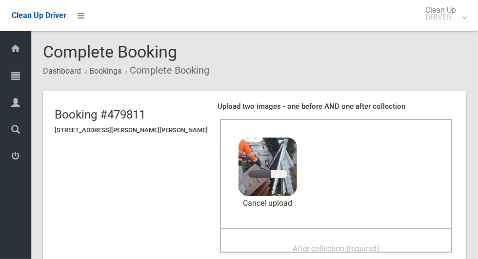
click at [368, 244] on div "After collection (required)" at bounding box center [336, 248] width 211 height 18
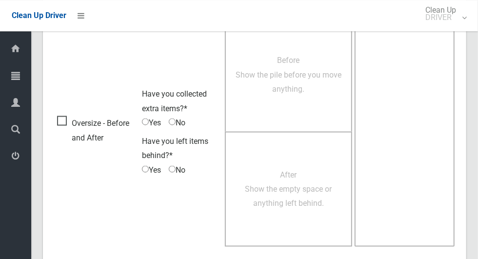
scroll to position [798, 0]
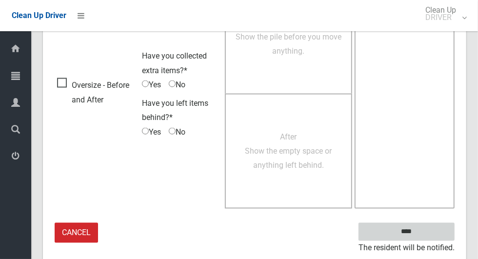
click at [423, 232] on input "****" at bounding box center [407, 232] width 96 height 18
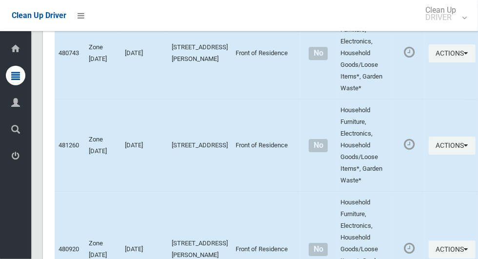
scroll to position [4208, 0]
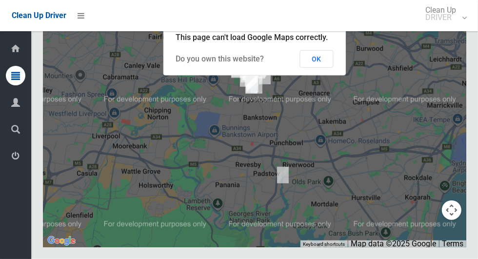
click at [328, 68] on button "OK" at bounding box center [317, 59] width 34 height 18
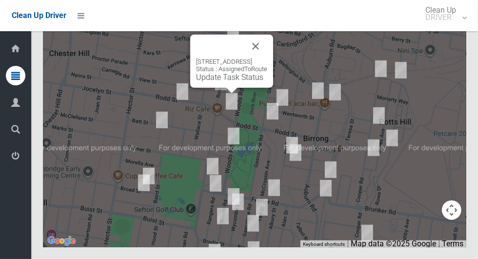
click at [239, 82] on link "Update Task Status" at bounding box center [229, 77] width 67 height 9
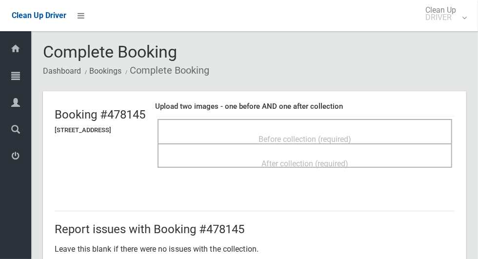
click at [266, 135] on span "Before collection (required)" at bounding box center [305, 139] width 93 height 9
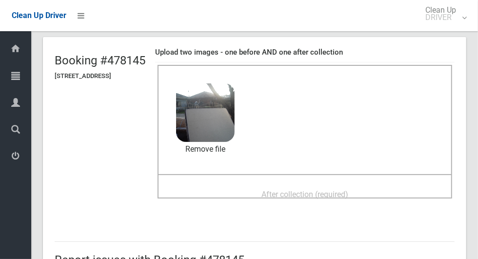
scroll to position [73, 0]
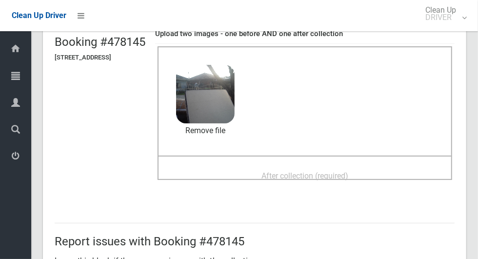
click at [348, 171] on span "After collection (required)" at bounding box center [304, 175] width 87 height 9
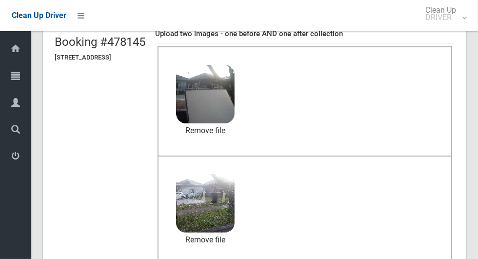
click at [411, 148] on div "Before collection (required) 1.8 MB 2025-09-0207.01.239008204270209034234.jpg C…" at bounding box center [305, 100] width 295 height 109
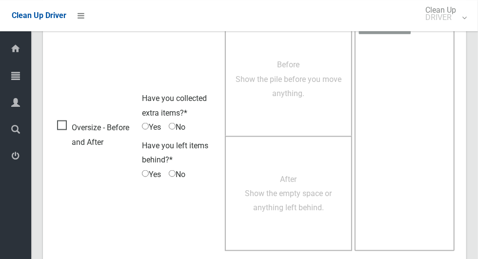
scroll to position [798, 0]
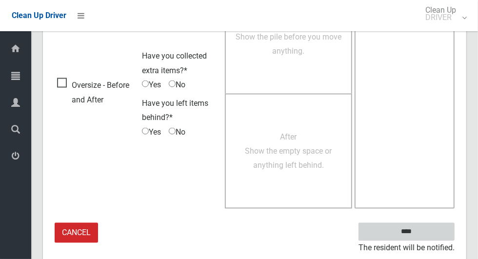
click at [423, 235] on input "****" at bounding box center [407, 232] width 96 height 18
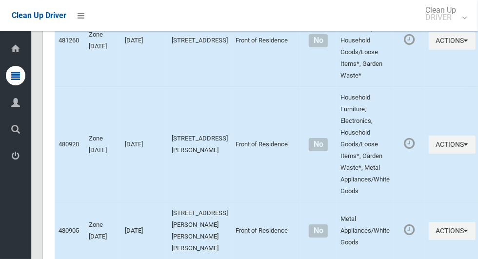
scroll to position [4208, 0]
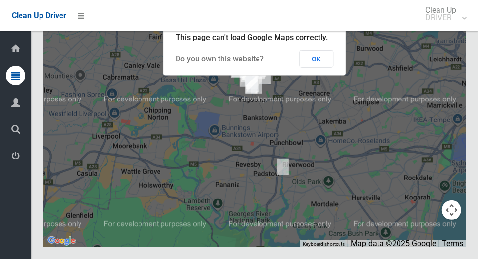
click at [325, 68] on button "OK" at bounding box center [317, 59] width 34 height 18
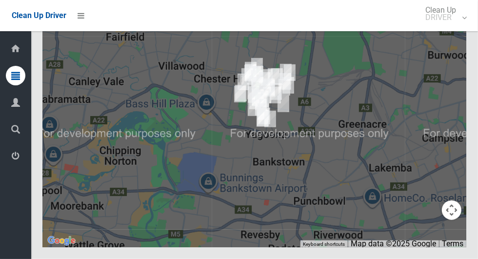
scroll to position [4201, 0]
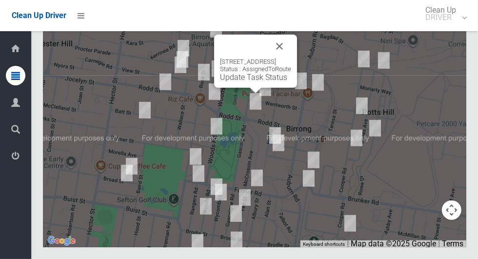
click at [291, 58] on button "Close" at bounding box center [279, 46] width 23 height 23
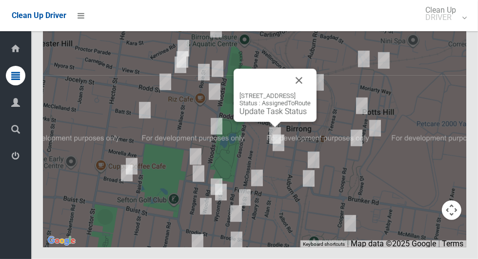
click at [311, 92] on button "Close" at bounding box center [298, 80] width 23 height 23
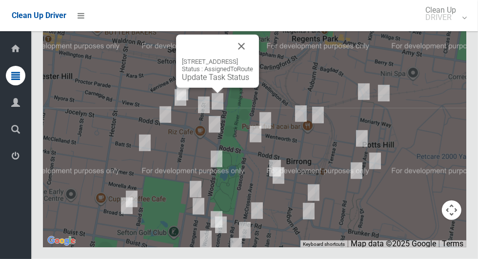
click at [253, 58] on button "Close" at bounding box center [241, 46] width 23 height 23
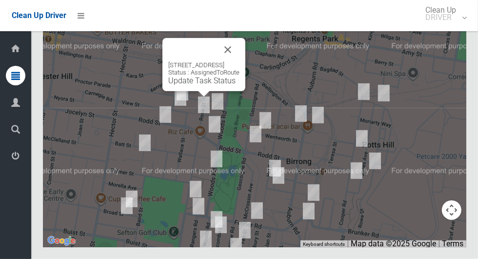
click at [239, 61] on button "Close" at bounding box center [227, 49] width 23 height 23
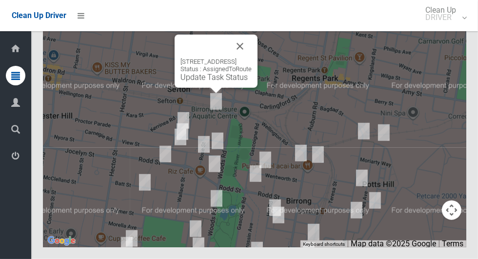
click at [252, 58] on button "Close" at bounding box center [239, 46] width 23 height 23
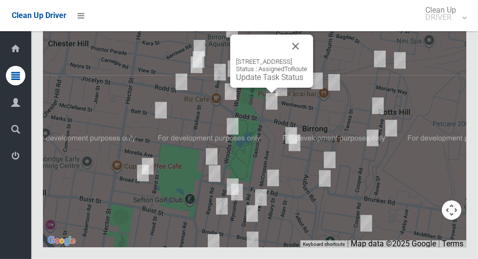
click at [307, 58] on button "Close" at bounding box center [295, 46] width 23 height 23
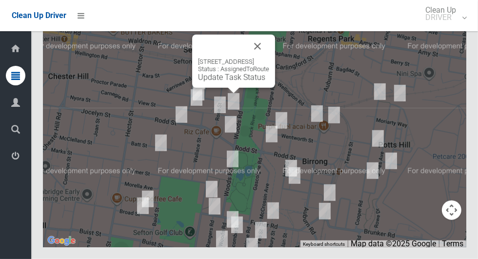
click at [275, 71] on div "8 Iris Street, SEFTON NSW 2162 Status : AssignedToRoute Update Task Status" at bounding box center [233, 61] width 83 height 53
click at [260, 58] on button "Close" at bounding box center [257, 46] width 23 height 23
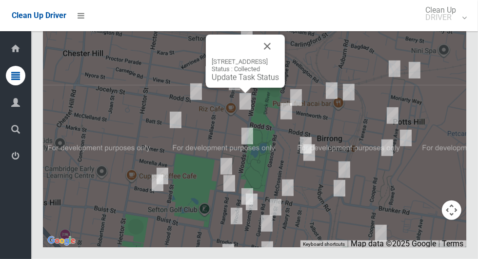
click at [279, 58] on button "Close" at bounding box center [267, 46] width 23 height 23
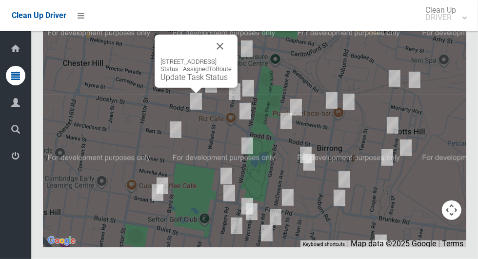
click at [211, 82] on link "Update Task Status" at bounding box center [193, 77] width 67 height 9
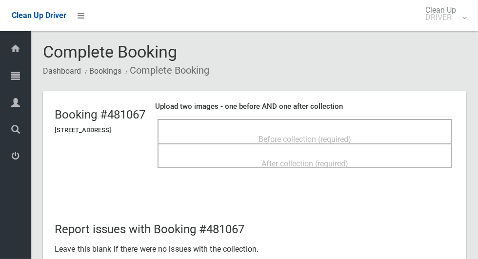
click at [333, 137] on span "Before collection (required)" at bounding box center [305, 139] width 93 height 9
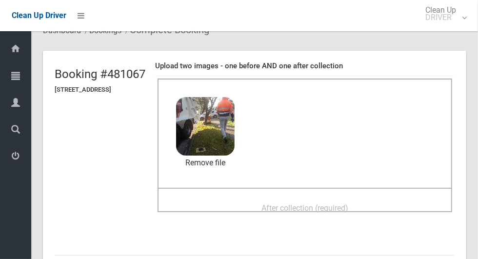
scroll to position [41, 0]
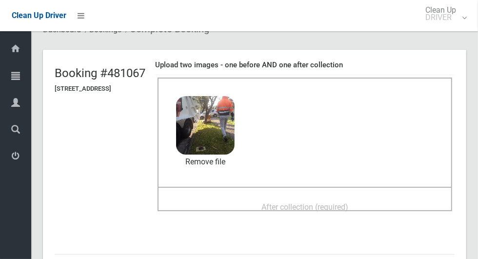
click at [373, 201] on div "After collection (required)" at bounding box center [304, 207] width 273 height 18
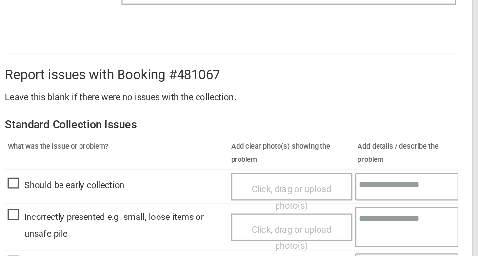
scroll to position [328, 0]
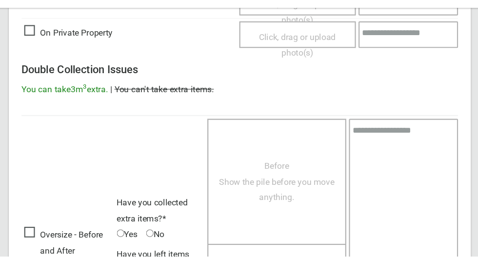
scroll to position [798, 0]
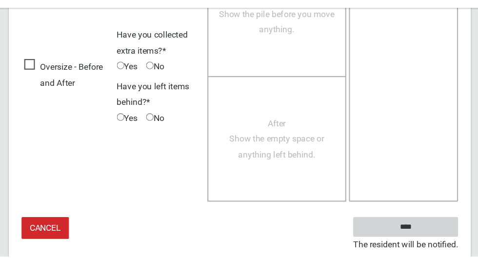
click at [422, 240] on input "****" at bounding box center [407, 232] width 96 height 18
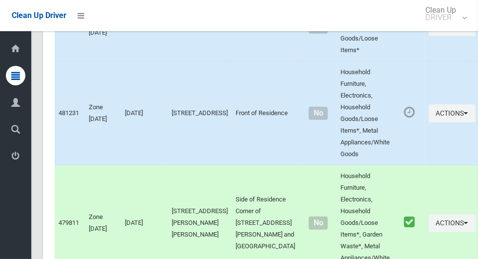
scroll to position [4208, 0]
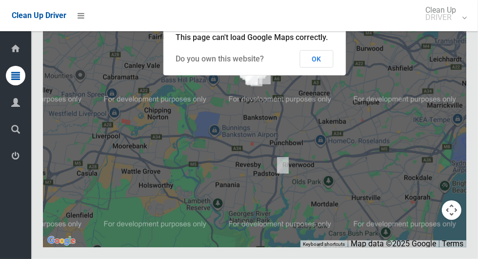
click at [328, 68] on button "OK" at bounding box center [317, 59] width 34 height 18
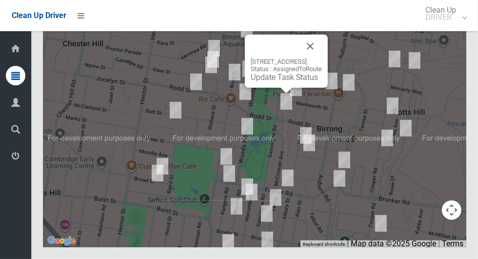
click at [322, 58] on button "Close" at bounding box center [310, 46] width 23 height 23
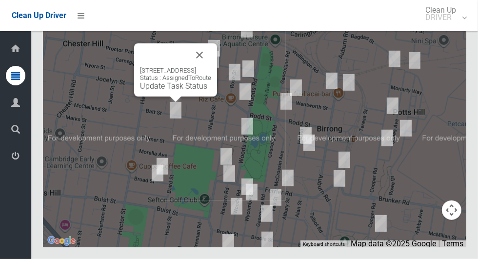
click at [177, 91] on link "Update Task Status" at bounding box center [173, 85] width 67 height 9
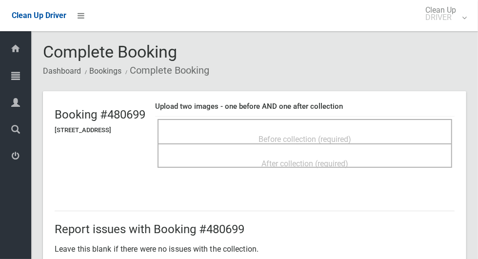
click at [398, 131] on div "Before collection (required)" at bounding box center [304, 139] width 273 height 18
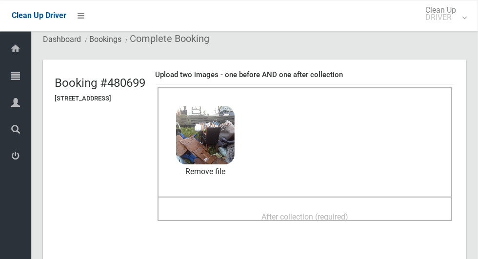
scroll to position [30, 0]
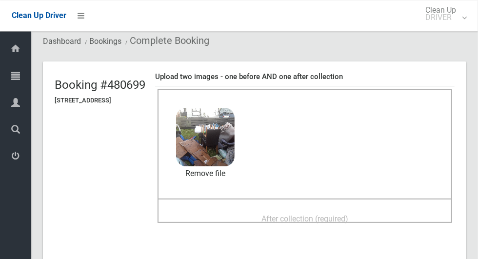
click at [380, 216] on div "After collection (required)" at bounding box center [304, 218] width 273 height 18
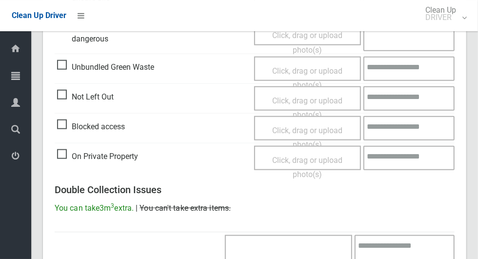
scroll to position [798, 0]
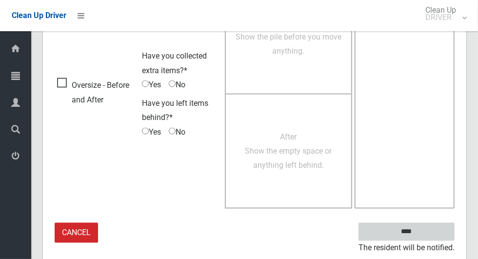
click at [423, 237] on input "****" at bounding box center [407, 232] width 96 height 18
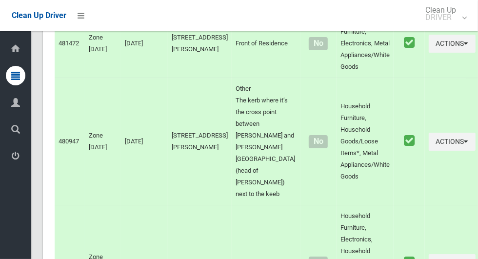
scroll to position [4208, 0]
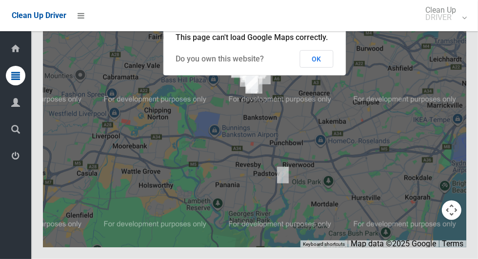
click at [328, 68] on button "OK" at bounding box center [317, 59] width 34 height 18
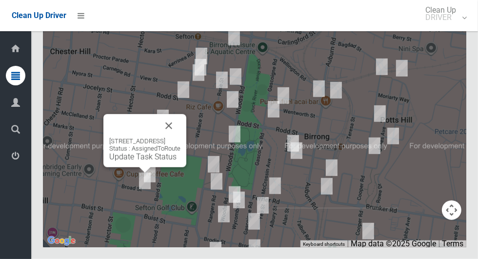
click at [180, 138] on button "Close" at bounding box center [168, 125] width 23 height 23
click at [186, 153] on div "47 Broad Street, BASS HILL NSW 2197 Status : AssignedToRoute Update Task Status" at bounding box center [144, 140] width 83 height 53
click at [180, 138] on button "Close" at bounding box center [168, 125] width 23 height 23
click at [159, 186] on img at bounding box center [150, 174] width 20 height 24
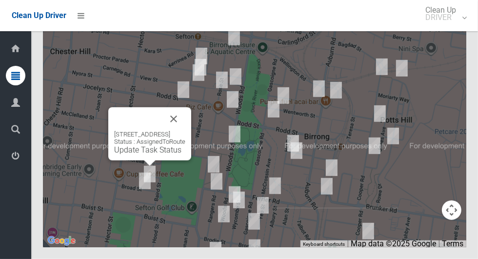
click at [185, 131] on button "Close" at bounding box center [173, 118] width 23 height 23
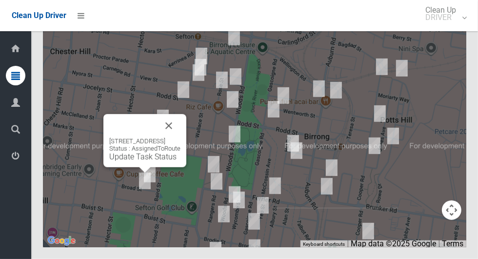
click at [140, 161] on link "Update Task Status" at bounding box center [142, 156] width 67 height 9
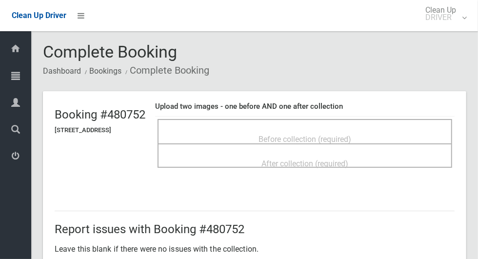
click at [270, 138] on span "Before collection (required)" at bounding box center [305, 139] width 93 height 9
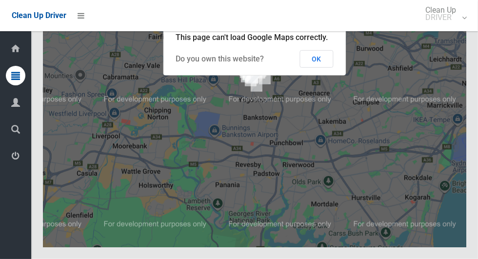
scroll to position [4208, 0]
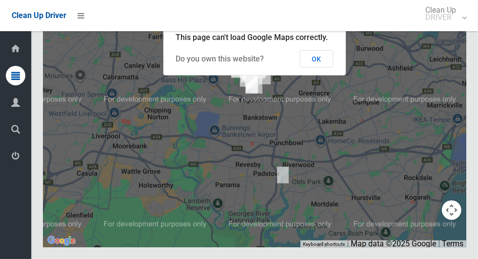
click at [328, 68] on button "OK" at bounding box center [317, 59] width 34 height 18
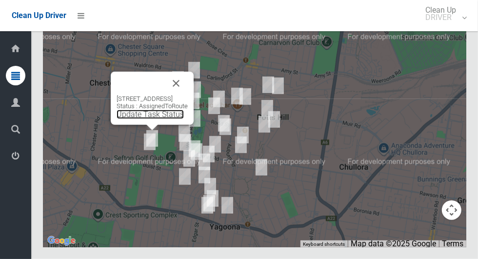
click at [154, 119] on link "Update Task Status" at bounding box center [150, 114] width 67 height 9
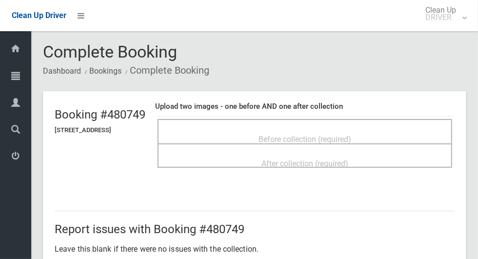
click at [257, 139] on div "Before collection (required)" at bounding box center [304, 139] width 273 height 18
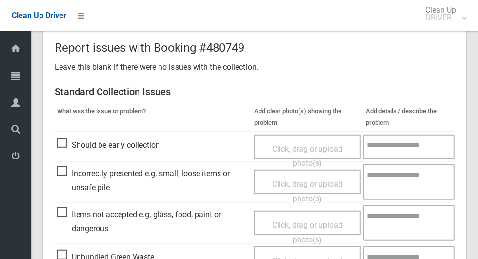
scroll to position [267, 0]
click at [62, 178] on span "Incorrectly presented e.g. small, loose items or unsafe pile" at bounding box center [153, 180] width 192 height 29
click at [307, 183] on span "Click, drag or upload photo(s)" at bounding box center [307, 191] width 70 height 24
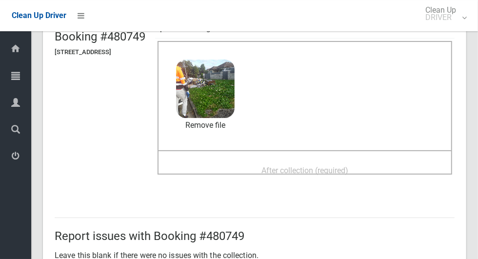
scroll to position [88, 0]
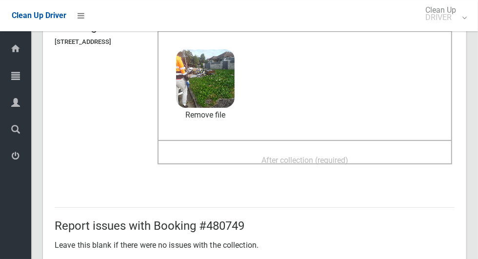
click at [338, 156] on span "After collection (required)" at bounding box center [304, 160] width 87 height 9
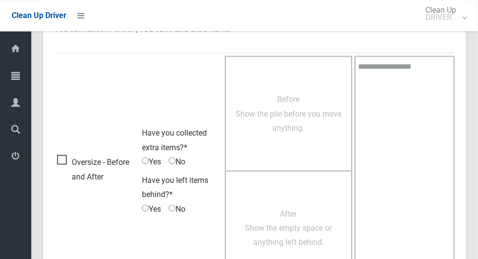
scroll to position [798, 0]
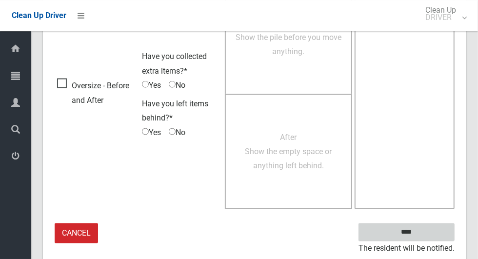
click at [423, 236] on input "****" at bounding box center [407, 232] width 96 height 18
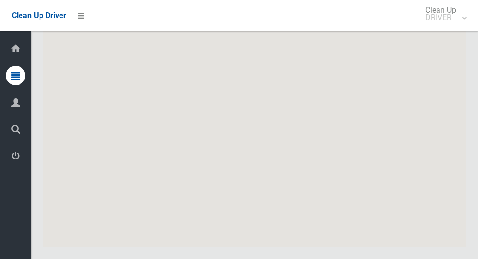
scroll to position [4208, 0]
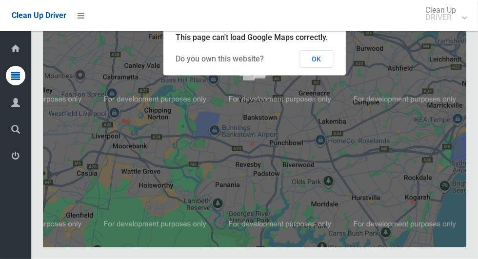
click at [318, 68] on button "OK" at bounding box center [317, 59] width 34 height 18
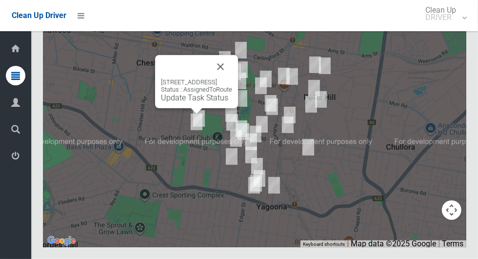
click at [194, 102] on link "Update Task Status" at bounding box center [194, 97] width 67 height 9
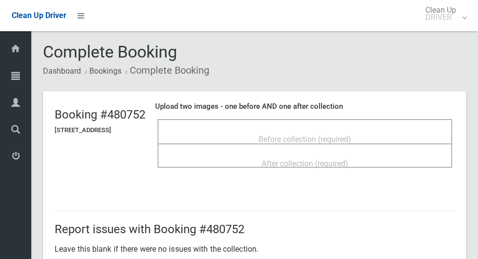
click at [276, 135] on span "Before collection (required)" at bounding box center [305, 139] width 93 height 9
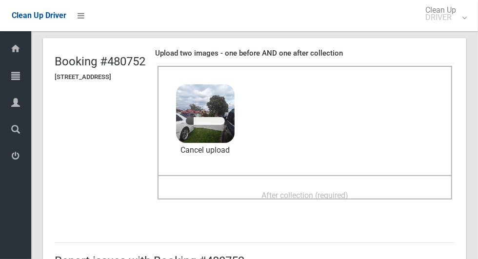
scroll to position [67, 0]
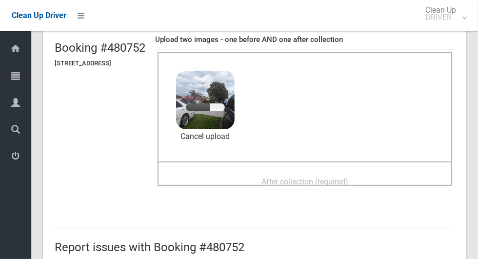
click at [379, 176] on div "After collection (required)" at bounding box center [304, 181] width 273 height 18
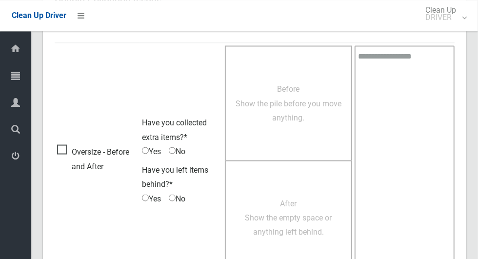
scroll to position [798, 0]
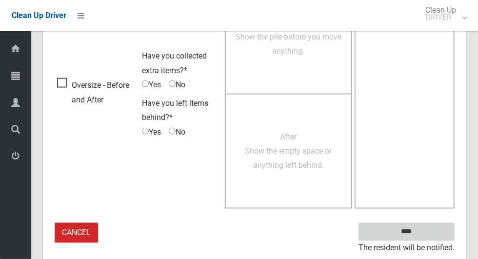
click at [408, 227] on input "****" at bounding box center [407, 232] width 96 height 18
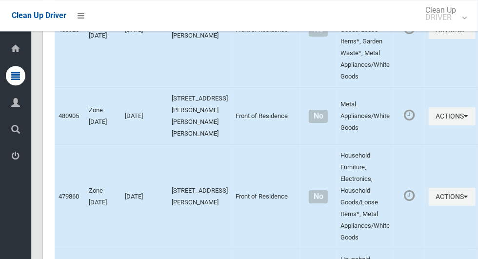
scroll to position [4208, 0]
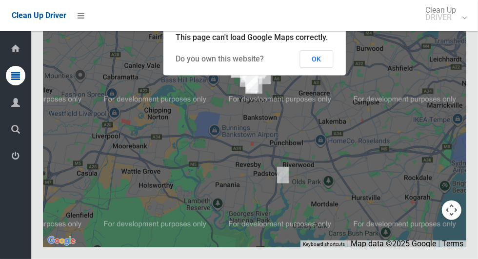
click at [320, 68] on button "OK" at bounding box center [317, 59] width 34 height 18
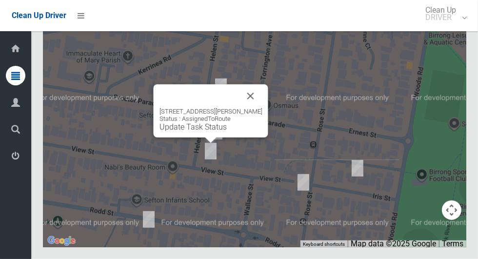
click at [247, 108] on button "Close" at bounding box center [250, 95] width 23 height 23
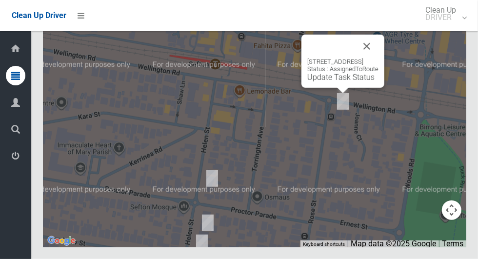
click at [378, 58] on button "Close" at bounding box center [366, 46] width 23 height 23
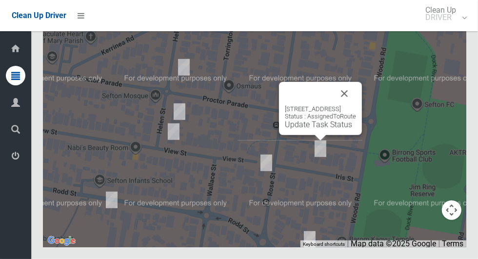
click at [353, 105] on button "Close" at bounding box center [344, 93] width 23 height 23
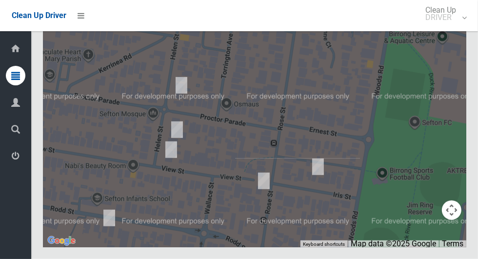
click at [195, 247] on div at bounding box center [254, 125] width 423 height 244
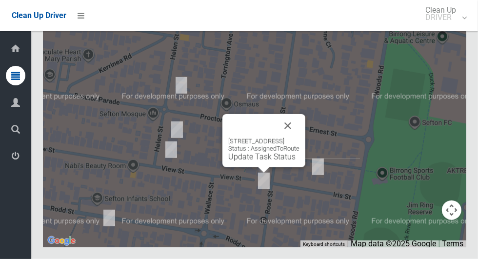
click at [257, 161] on link "Update Task Status" at bounding box center [261, 156] width 67 height 9
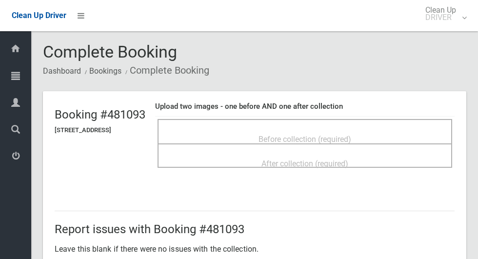
click at [307, 135] on span "Before collection (required)" at bounding box center [305, 139] width 93 height 9
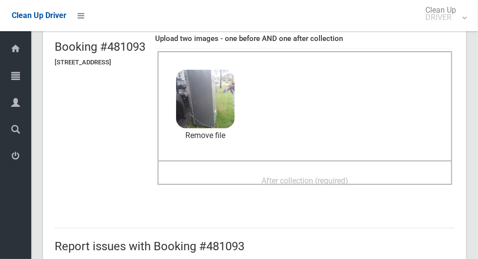
scroll to position [68, 0]
click at [348, 176] on span "After collection (required)" at bounding box center [304, 180] width 87 height 9
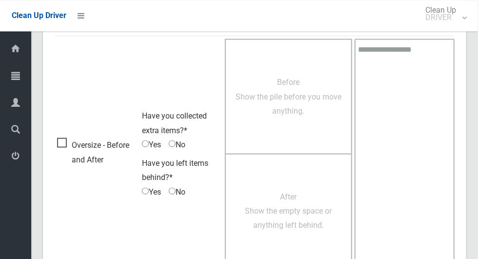
scroll to position [798, 0]
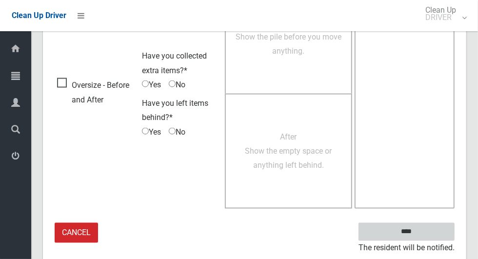
click at [423, 234] on input "****" at bounding box center [407, 232] width 96 height 18
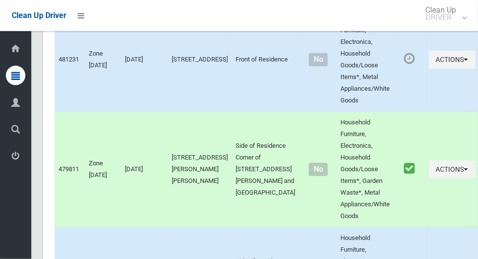
scroll to position [4208, 0]
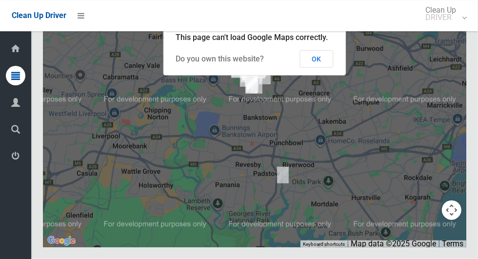
click at [326, 68] on button "OK" at bounding box center [317, 59] width 34 height 18
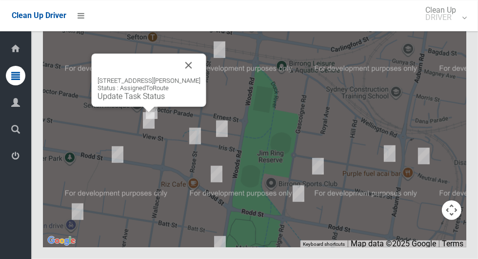
click at [190, 77] on button "Close" at bounding box center [188, 65] width 23 height 23
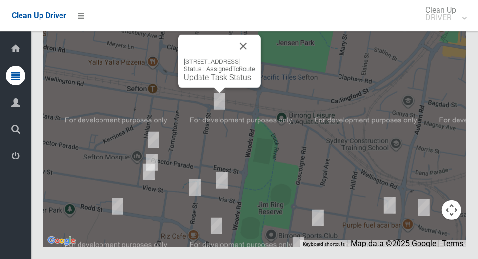
click at [255, 58] on button "Close" at bounding box center [243, 46] width 23 height 23
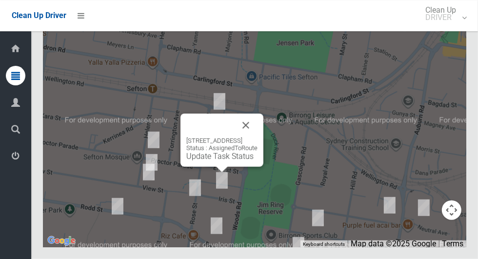
click at [257, 137] on button "Close" at bounding box center [245, 125] width 23 height 23
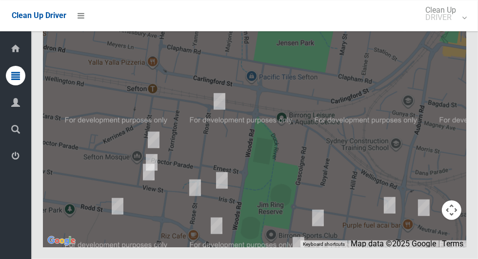
click at [408, 96] on div at bounding box center [254, 125] width 423 height 244
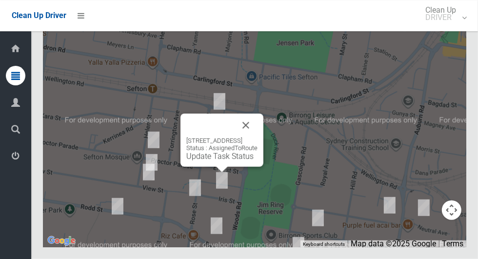
click at [258, 137] on button "Close" at bounding box center [245, 125] width 23 height 23
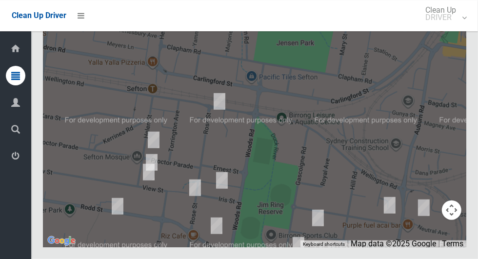
click at [318, 121] on div at bounding box center [254, 125] width 423 height 244
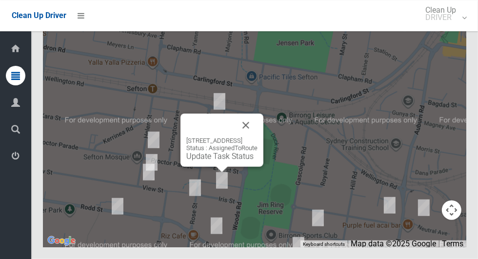
click at [223, 161] on link "Update Task Status" at bounding box center [219, 156] width 67 height 9
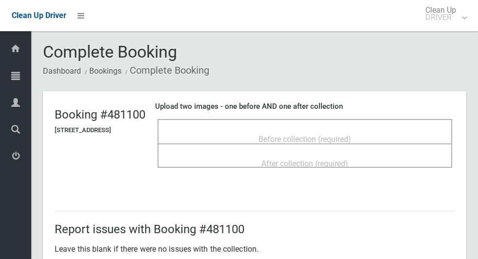
click at [294, 135] on span "Before collection (required)" at bounding box center [305, 139] width 93 height 9
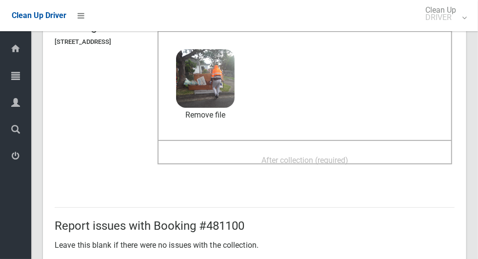
scroll to position [89, 0]
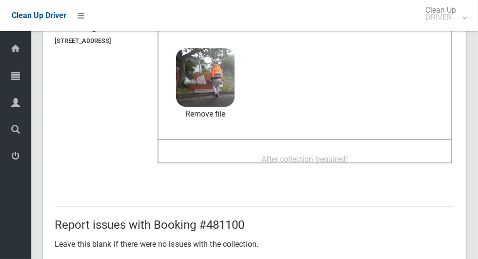
click at [331, 155] on span "After collection (required)" at bounding box center [304, 159] width 87 height 9
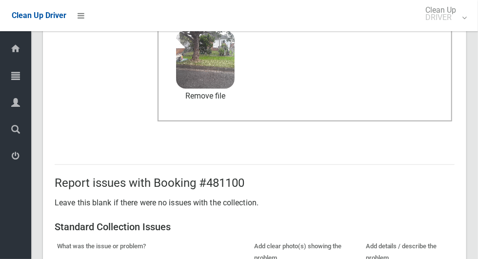
scroll to position [798, 0]
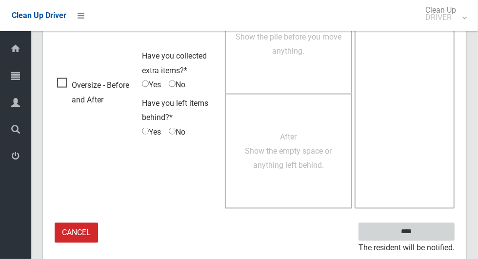
click at [430, 231] on input "****" at bounding box center [407, 232] width 96 height 18
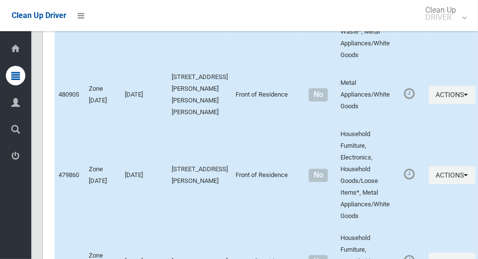
scroll to position [4208, 0]
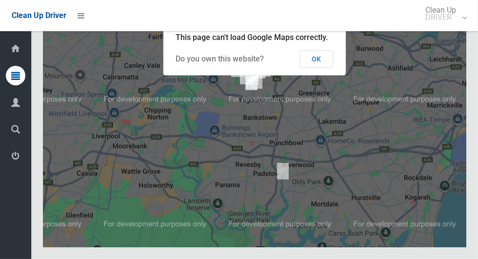
click at [328, 68] on button "OK" at bounding box center [317, 59] width 34 height 18
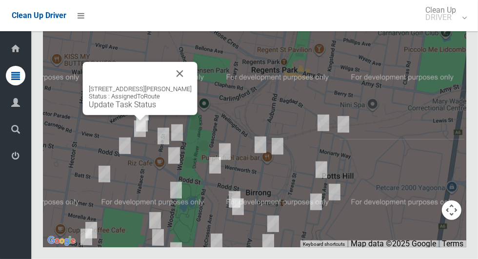
click at [180, 85] on button "Close" at bounding box center [179, 73] width 23 height 23
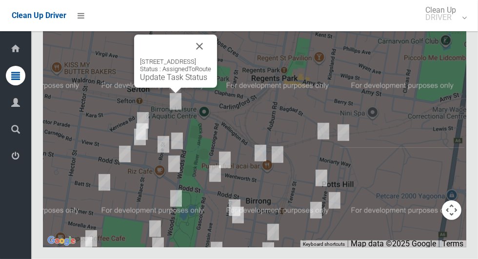
click at [211, 58] on button "Close" at bounding box center [199, 46] width 23 height 23
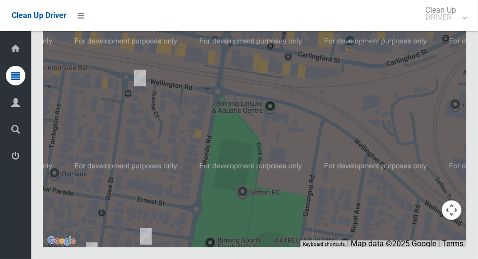
click at [398, 131] on div at bounding box center [254, 125] width 423 height 244
click at [430, 145] on div at bounding box center [254, 125] width 423 height 244
click at [366, 151] on div at bounding box center [254, 125] width 423 height 244
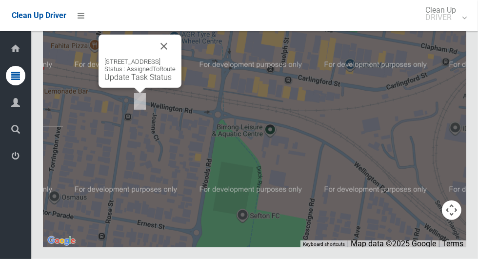
click at [137, 82] on link "Update Task Status" at bounding box center [137, 77] width 67 height 9
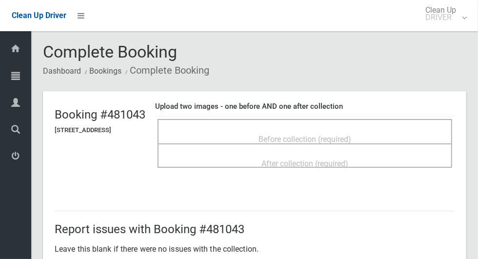
click at [308, 135] on span "Before collection (required)" at bounding box center [305, 139] width 93 height 9
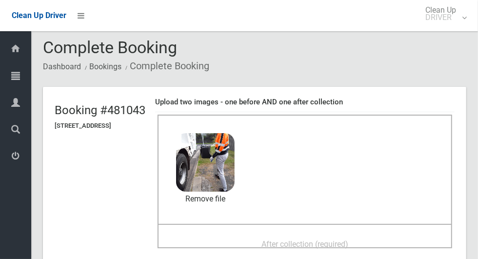
scroll to position [53, 0]
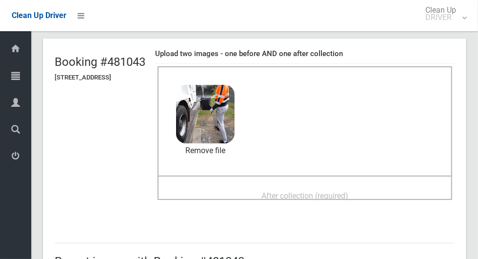
click at [397, 186] on div "After collection (required)" at bounding box center [304, 195] width 273 height 18
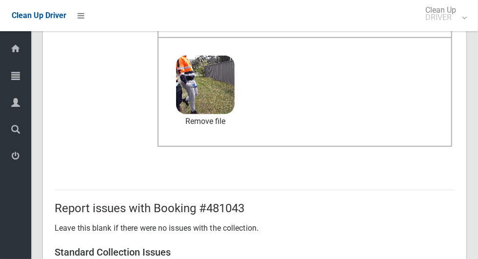
scroll to position [798, 0]
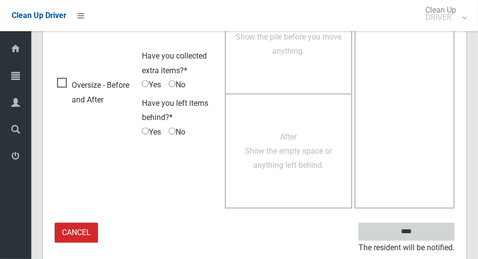
click at [409, 225] on input "****" at bounding box center [407, 232] width 96 height 18
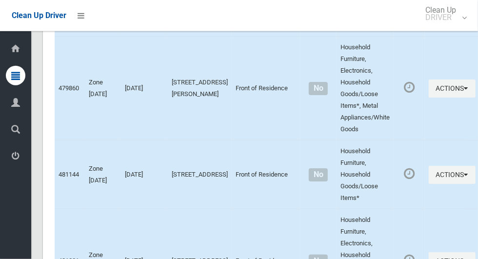
scroll to position [4208, 0]
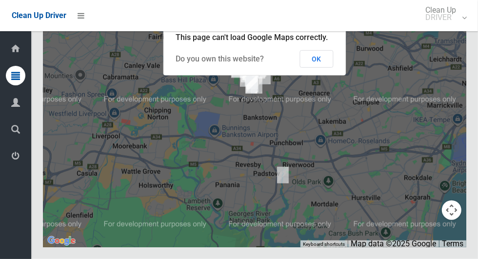
click at [328, 68] on button "OK" at bounding box center [317, 59] width 34 height 18
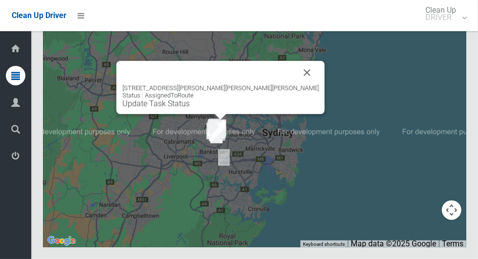
click at [252, 177] on div "4 Hanna Street, POTTS HILL NSW 2143 Status : AssignedToRoute Update Task Status" at bounding box center [254, 125] width 423 height 244
click at [296, 84] on button "Close" at bounding box center [307, 72] width 23 height 23
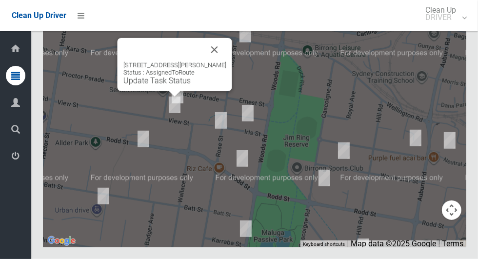
click at [215, 61] on button "Close" at bounding box center [214, 49] width 23 height 23
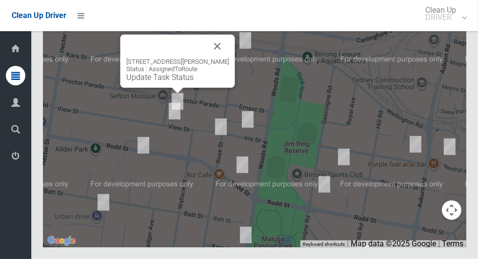
click at [213, 58] on button "Close" at bounding box center [217, 46] width 23 height 23
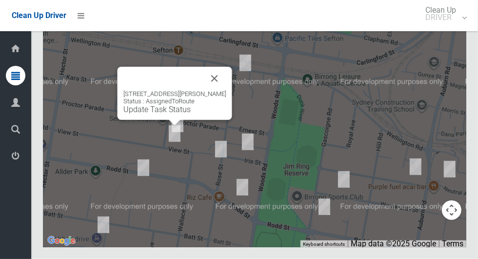
click at [222, 90] on button "Close" at bounding box center [214, 78] width 23 height 23
click at [213, 90] on button "Close" at bounding box center [214, 78] width 23 height 23
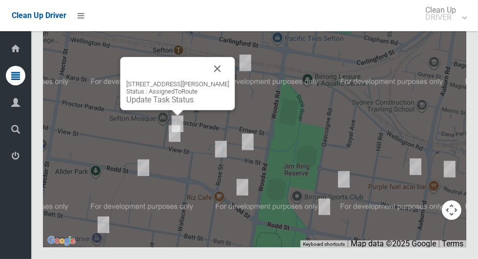
click at [218, 80] on button "Close" at bounding box center [217, 68] width 23 height 23
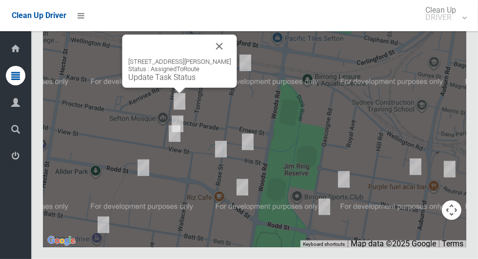
click at [309, 136] on div "18 Helen Street, SEFTON NSW 2162 Status : AssignedToRoute Update Task Status" at bounding box center [254, 125] width 423 height 244
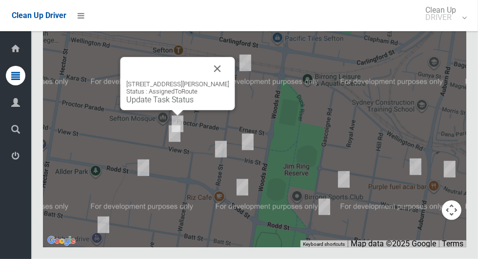
click at [215, 80] on button "Close" at bounding box center [217, 68] width 23 height 23
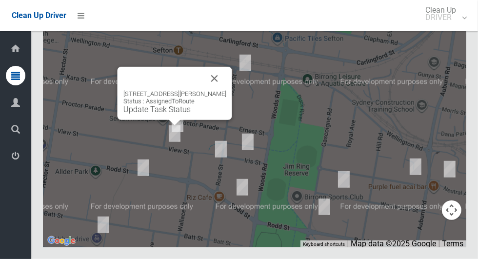
click at [215, 90] on button "Close" at bounding box center [214, 78] width 23 height 23
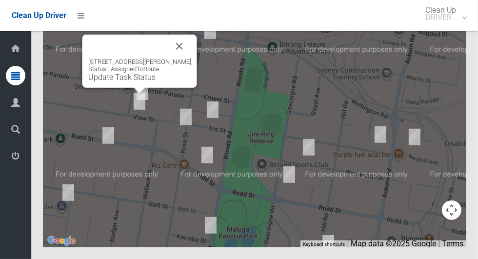
click at [140, 82] on link "Update Task Status" at bounding box center [121, 77] width 67 height 9
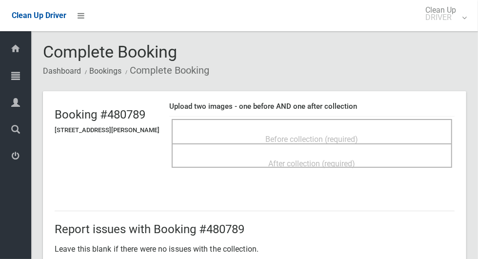
click at [351, 135] on span "Before collection (required)" at bounding box center [312, 139] width 93 height 9
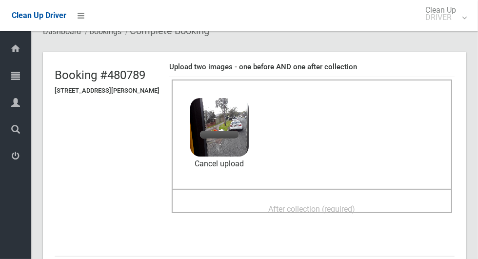
scroll to position [57, 0]
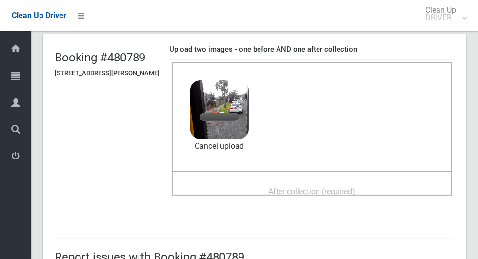
click at [353, 187] on span "After collection (required)" at bounding box center [312, 191] width 87 height 9
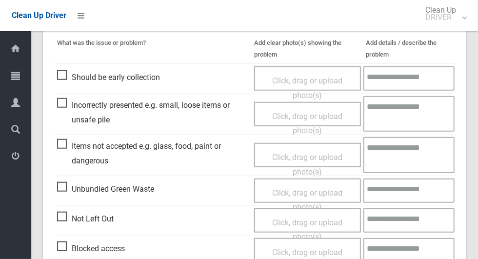
scroll to position [798, 0]
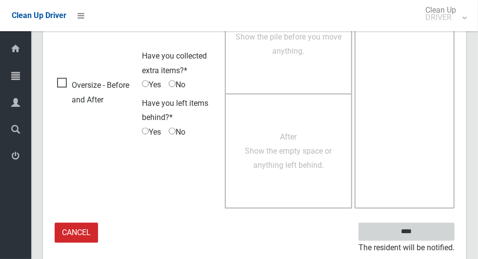
click at [423, 235] on input "****" at bounding box center [407, 232] width 96 height 18
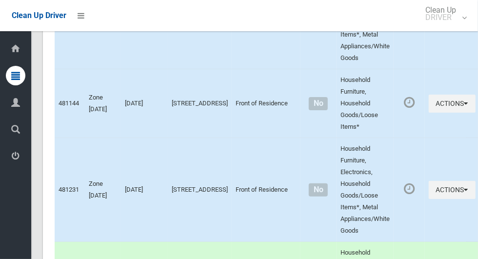
scroll to position [4208, 0]
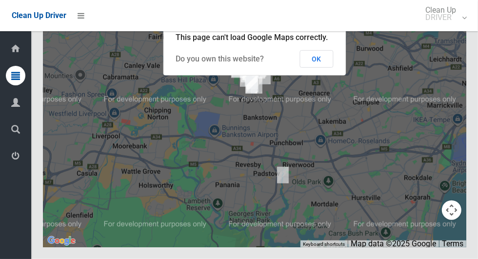
click at [328, 68] on button "OK" at bounding box center [317, 59] width 34 height 18
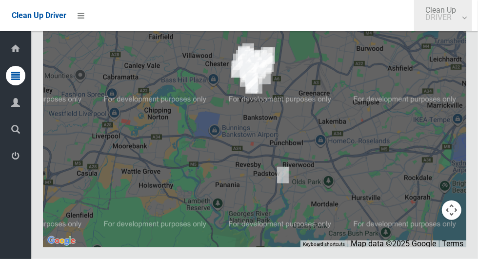
click at [472, 23] on link "Clean Up DRIVER" at bounding box center [443, 15] width 58 height 31
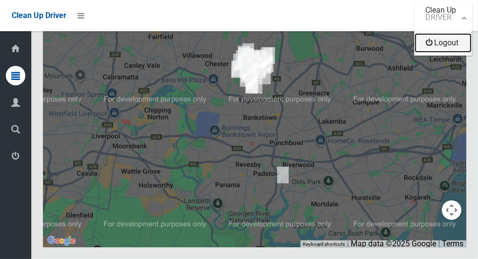
click at [468, 48] on link "Logout" at bounding box center [443, 43] width 57 height 20
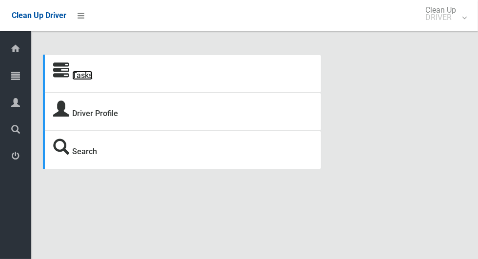
click at [80, 79] on link "Tasks" at bounding box center [82, 75] width 20 height 9
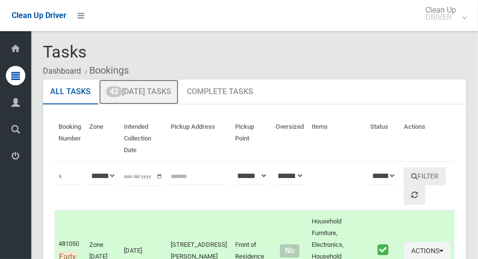
click at [139, 97] on link "42 [DATE] Tasks" at bounding box center [139, 92] width 80 height 25
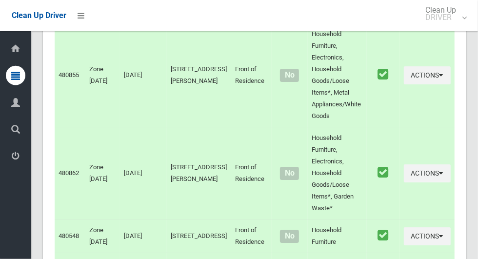
scroll to position [3857, 0]
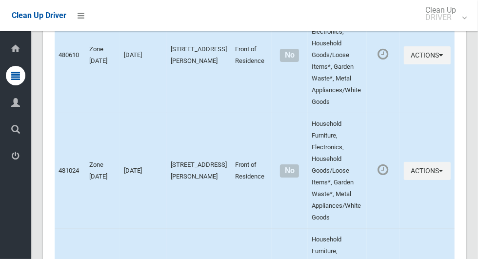
click at [472, 23] on link "Clean Up DRIVER" at bounding box center [443, 15] width 58 height 31
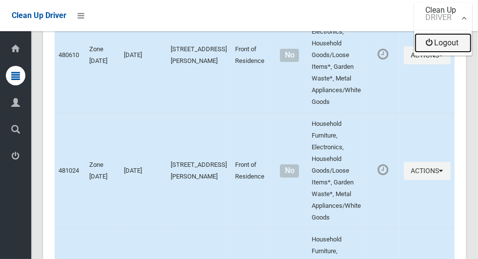
click at [466, 49] on link "Logout" at bounding box center [443, 43] width 57 height 20
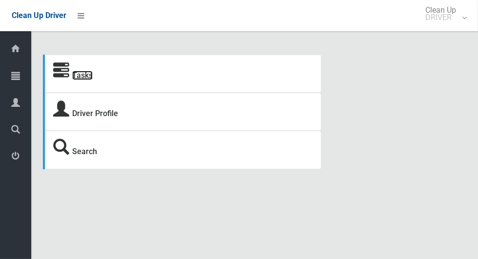
click at [81, 74] on link "Tasks" at bounding box center [82, 75] width 20 height 9
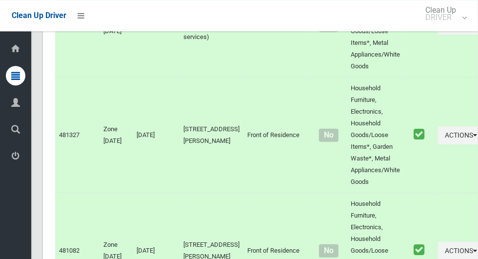
scroll to position [4496, 0]
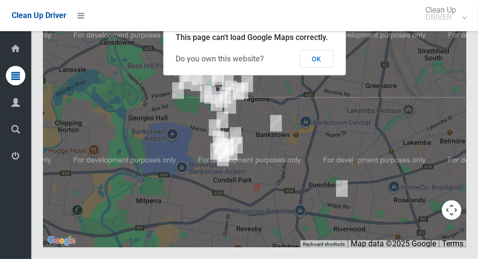
click at [328, 68] on button "OK" at bounding box center [317, 59] width 34 height 18
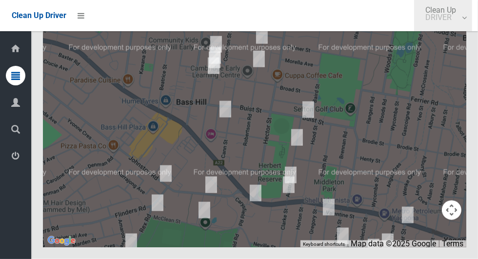
click at [472, 23] on link "Clean Up DRIVER" at bounding box center [443, 15] width 58 height 31
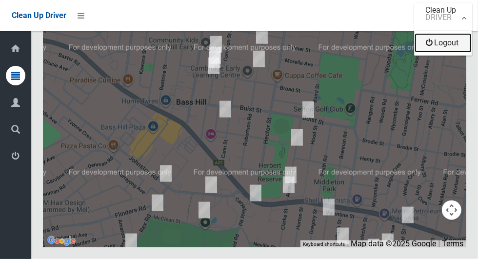
click at [468, 47] on link "Logout" at bounding box center [443, 43] width 57 height 20
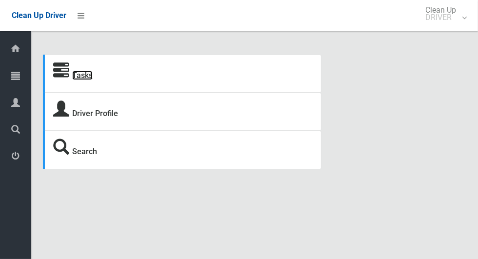
click at [76, 79] on link "Tasks" at bounding box center [82, 75] width 20 height 9
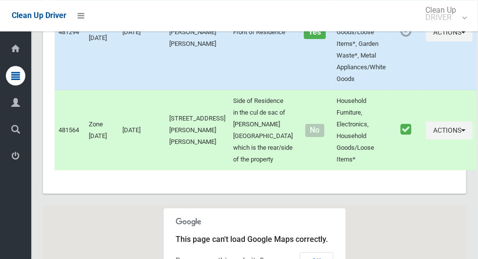
scroll to position [4173, 0]
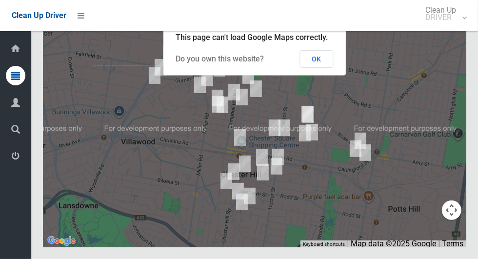
click at [326, 68] on button "OK" at bounding box center [317, 59] width 34 height 18
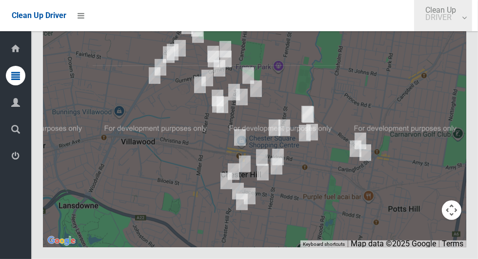
click at [472, 23] on link "Clean Up DRIVER" at bounding box center [443, 15] width 58 height 31
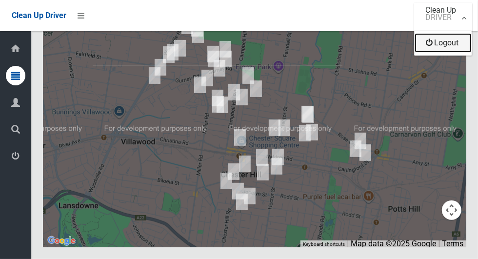
click at [451, 47] on link "Logout" at bounding box center [443, 43] width 57 height 20
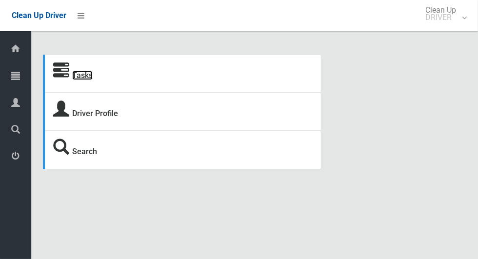
click at [84, 78] on link "Tasks" at bounding box center [82, 75] width 20 height 9
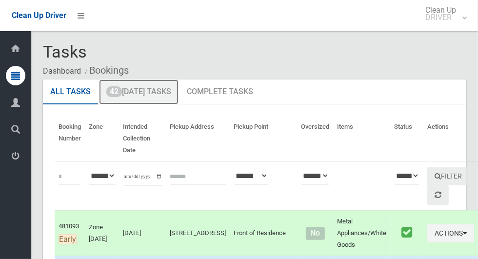
click at [170, 91] on link "42 [DATE] Tasks" at bounding box center [139, 92] width 80 height 25
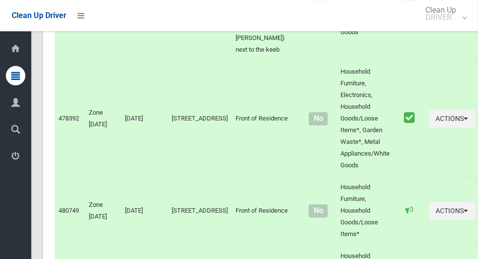
scroll to position [4208, 0]
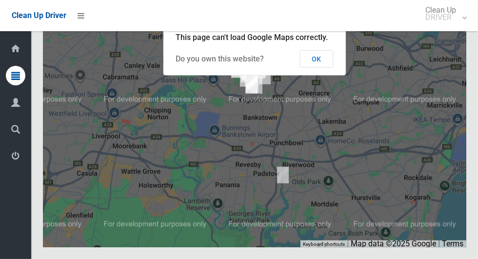
click at [328, 68] on button "OK" at bounding box center [317, 59] width 34 height 18
